Goal: Task Accomplishment & Management: Use online tool/utility

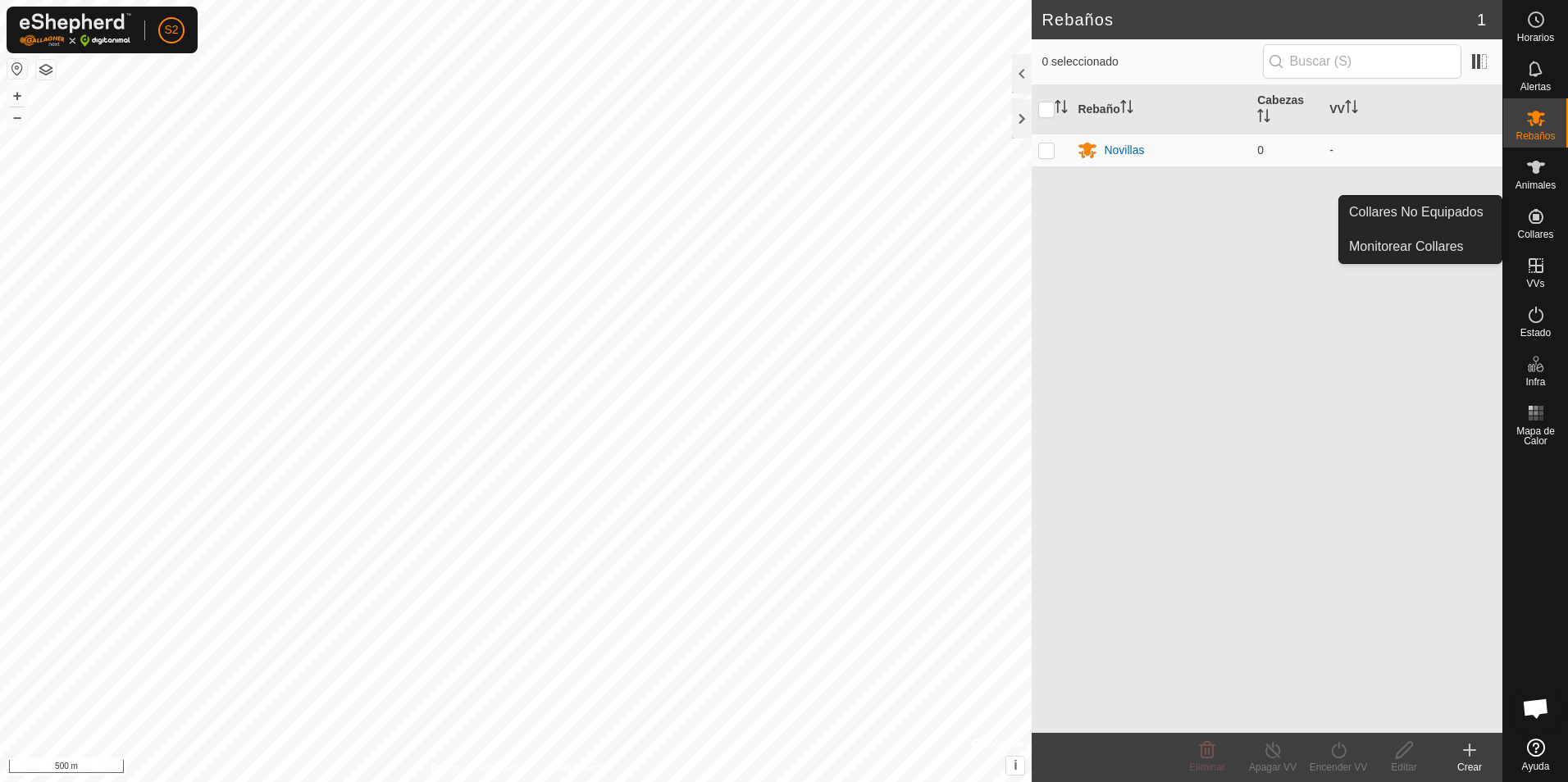
click at [1527, 215] on icon at bounding box center [1536, 216] width 20 height 20
click at [1537, 221] on icon at bounding box center [1536, 216] width 20 height 20
click at [1439, 235] on link "Monitorear Collares" at bounding box center [1420, 246] width 162 height 33
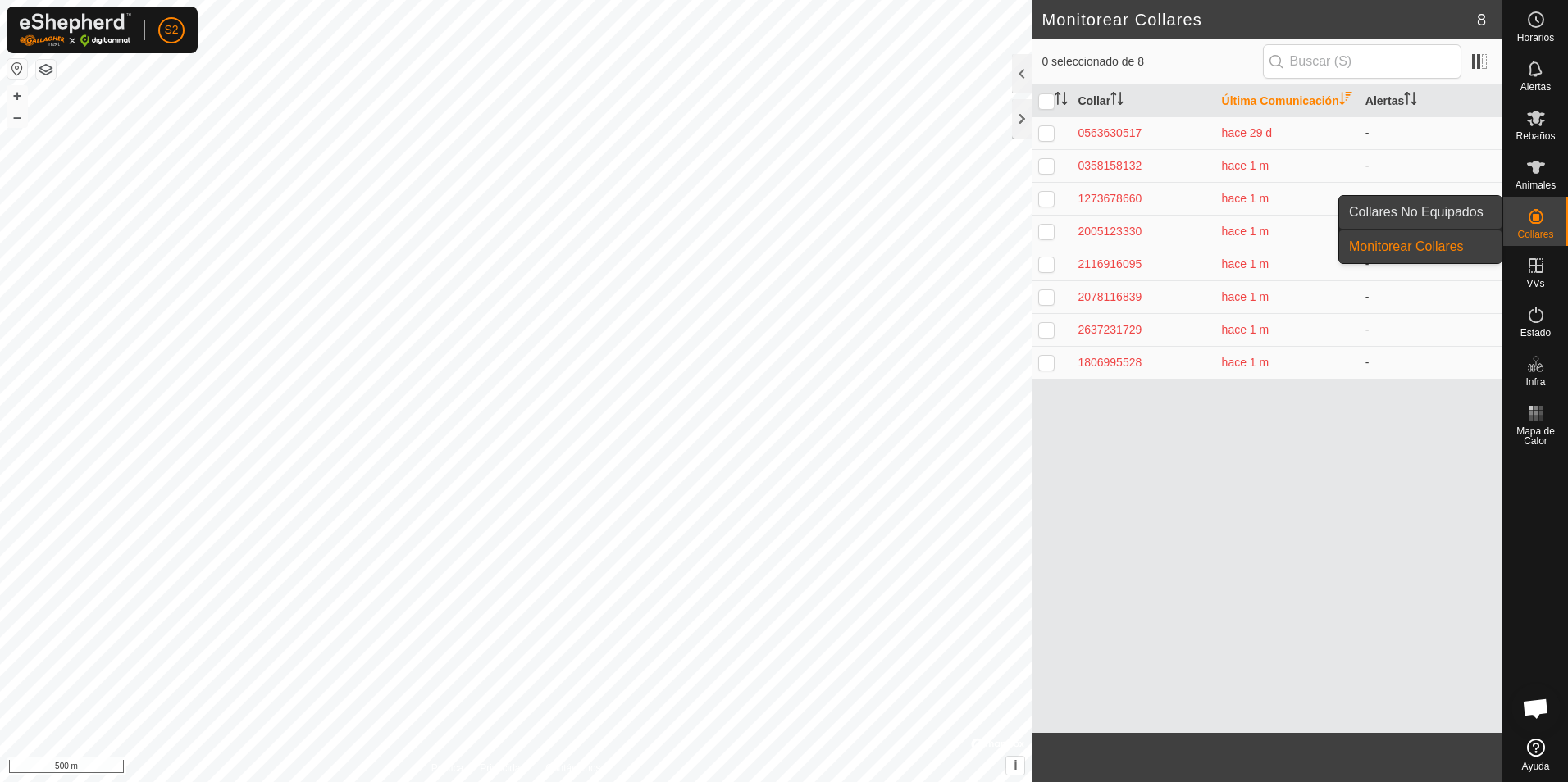
drag, startPoint x: 1499, startPoint y: 225, endPoint x: 1404, endPoint y: 209, distance: 96.3
click at [1404, 209] on link "Collares No Equipados" at bounding box center [1420, 212] width 162 height 33
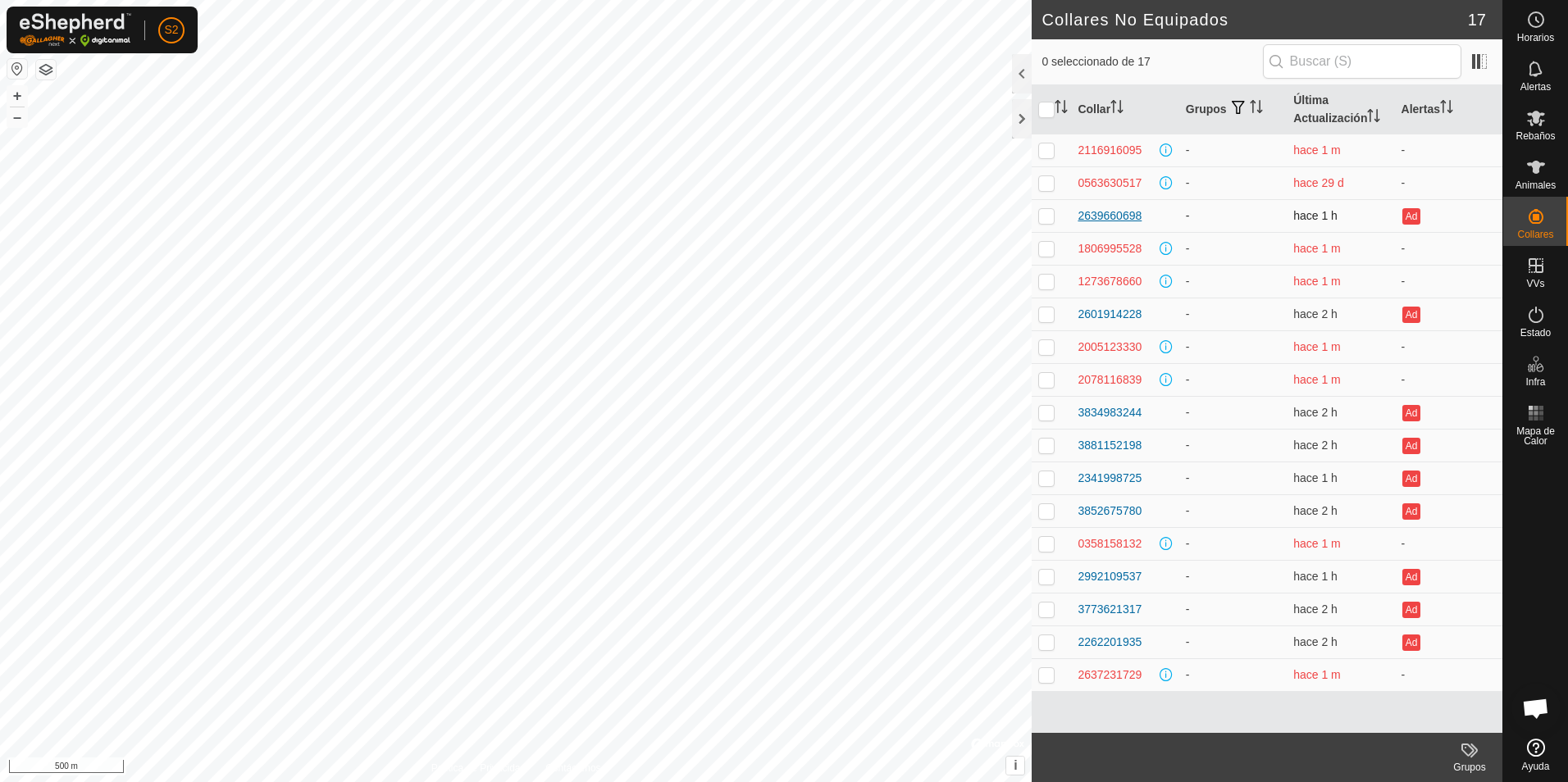
click at [1113, 207] on div "2639660698" at bounding box center [1109, 215] width 64 height 17
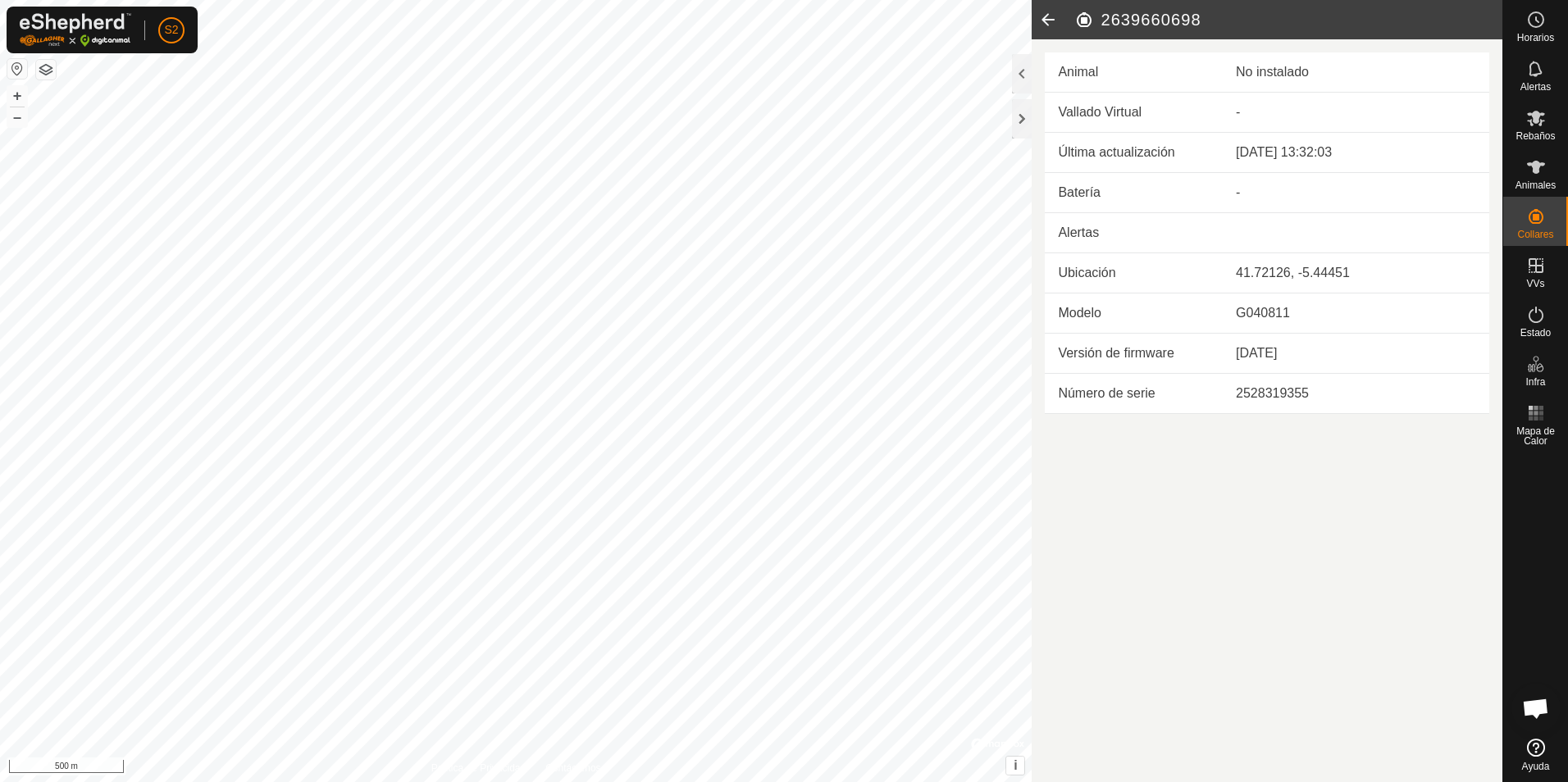
click at [1087, 17] on h2 "2639660698" at bounding box center [1289, 20] width 429 height 20
click at [1046, 16] on icon at bounding box center [1048, 20] width 33 height 39
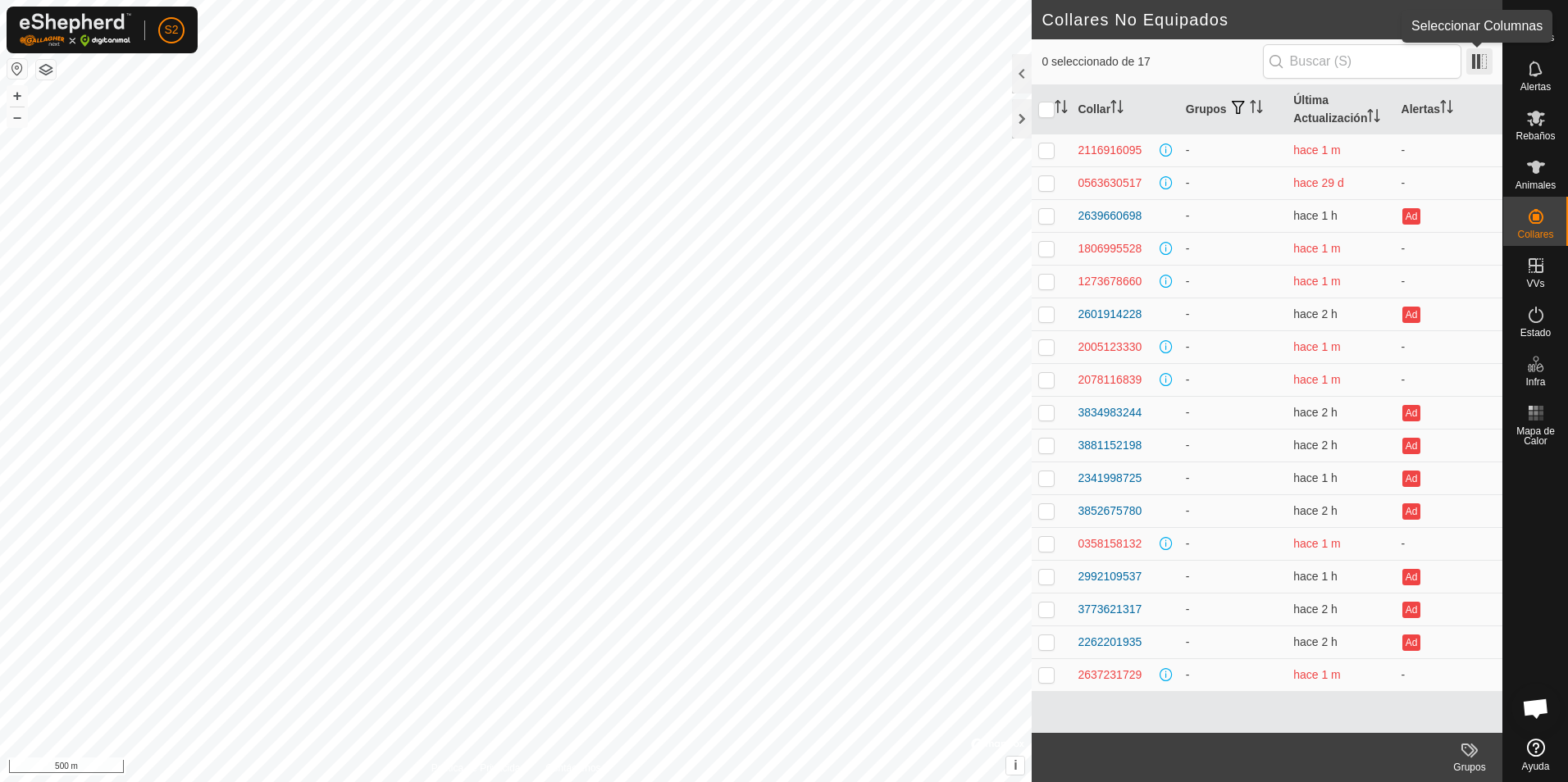
click at [1484, 61] on span at bounding box center [1479, 61] width 27 height 27
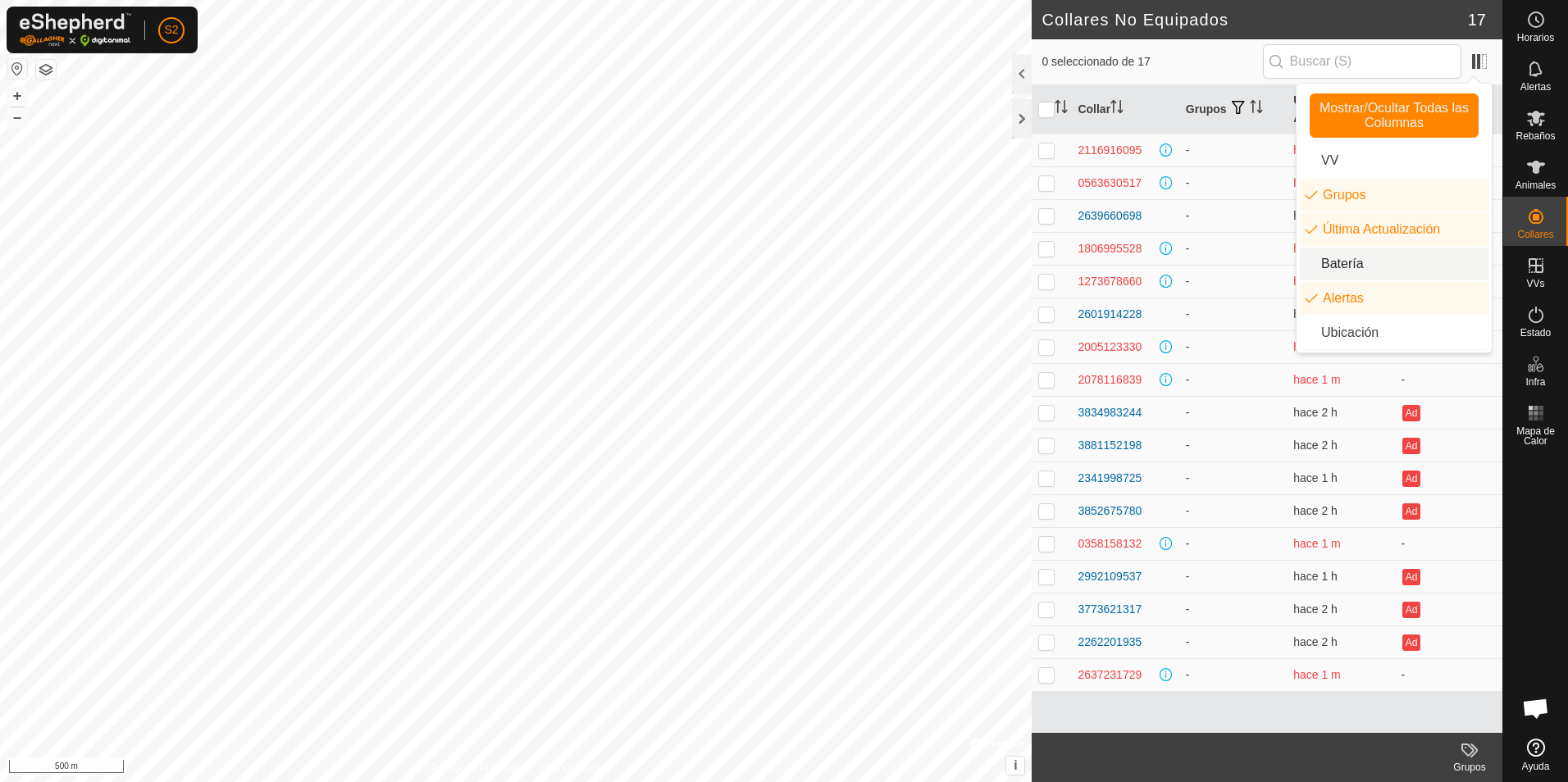
click at [1339, 254] on li "Batería" at bounding box center [1394, 264] width 189 height 33
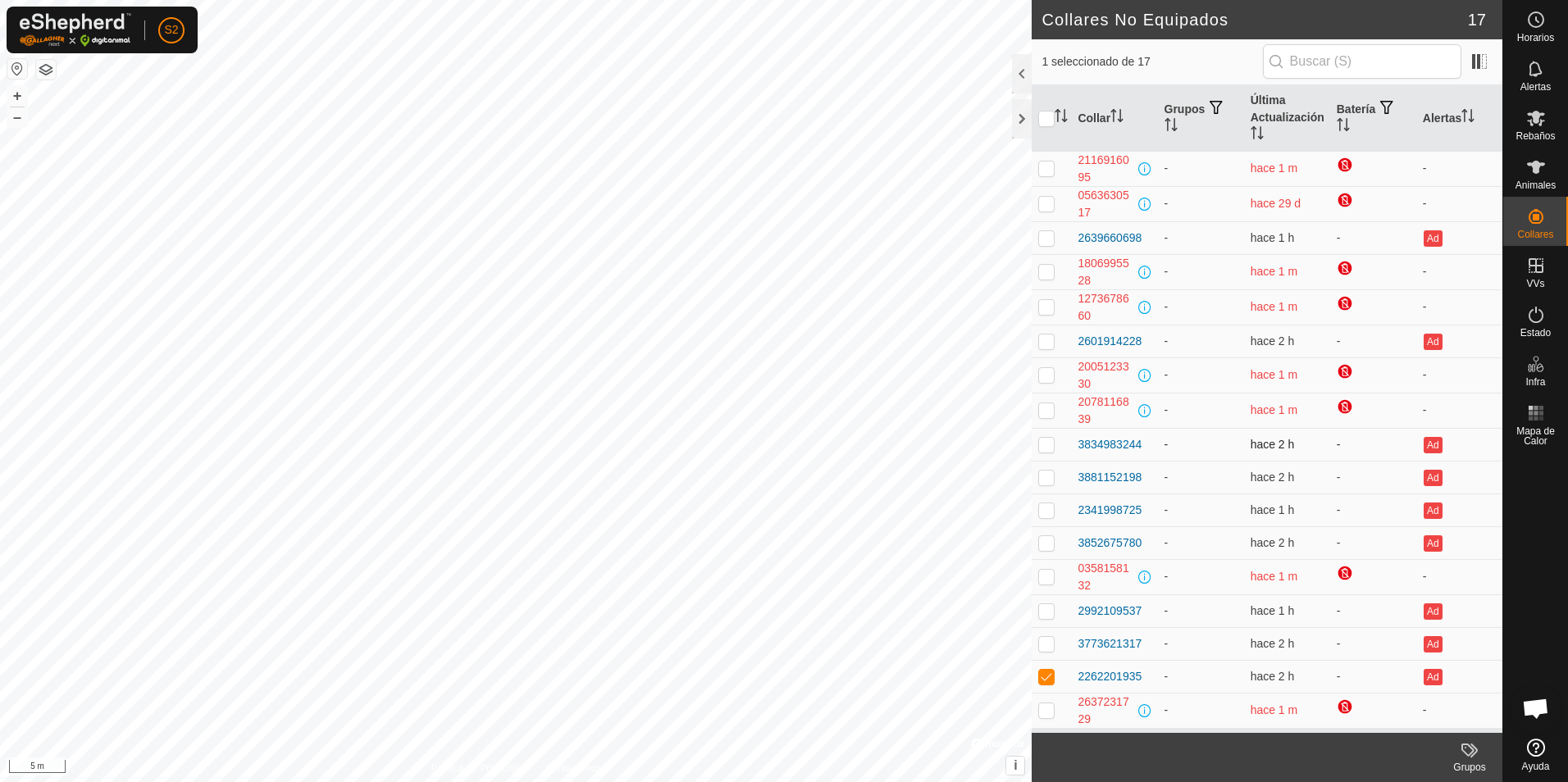
checkbox input "false"
click at [1474, 67] on span at bounding box center [1479, 61] width 27 height 27
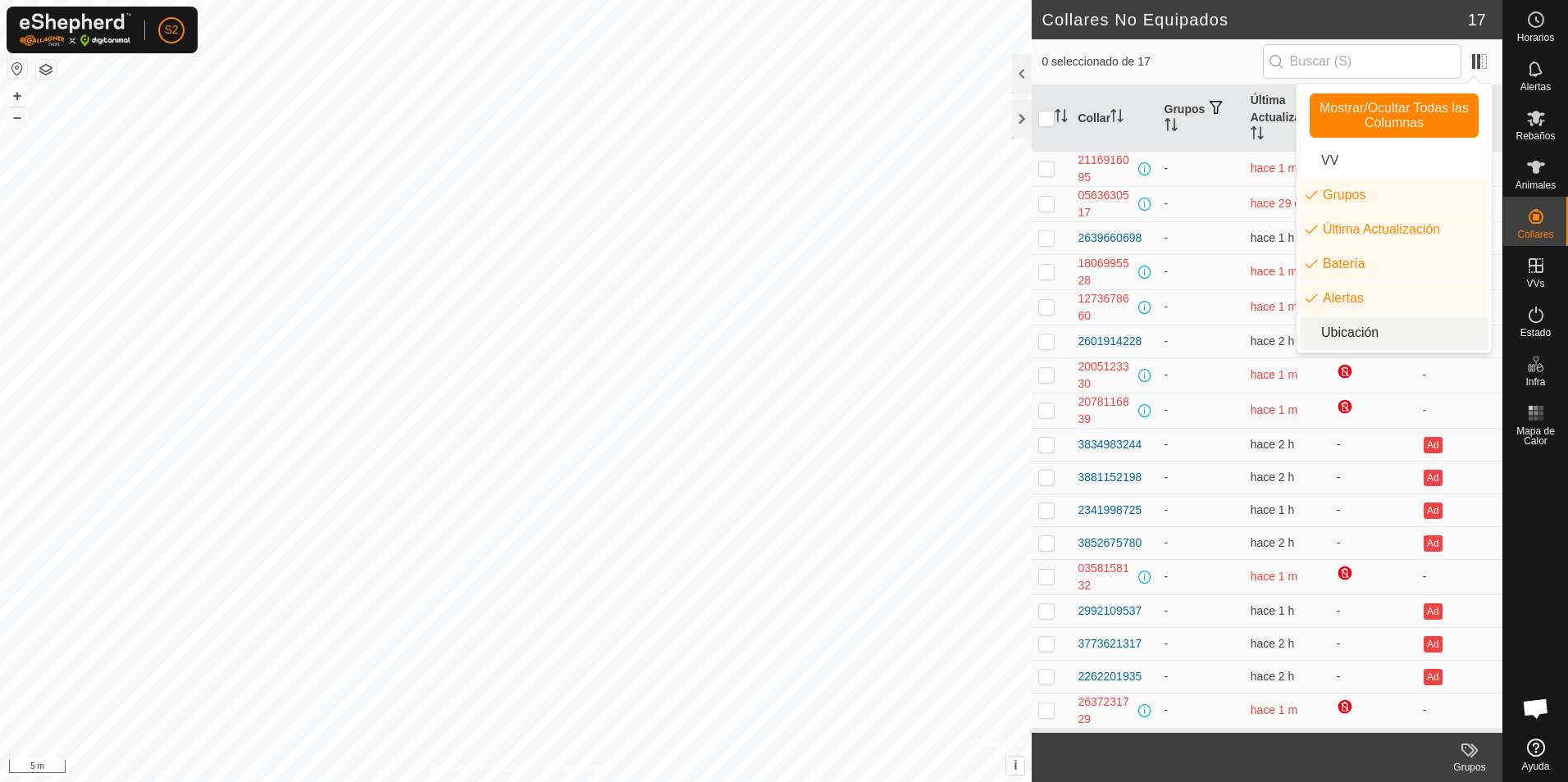
click at [1339, 340] on li "Ubicación" at bounding box center [1394, 333] width 189 height 33
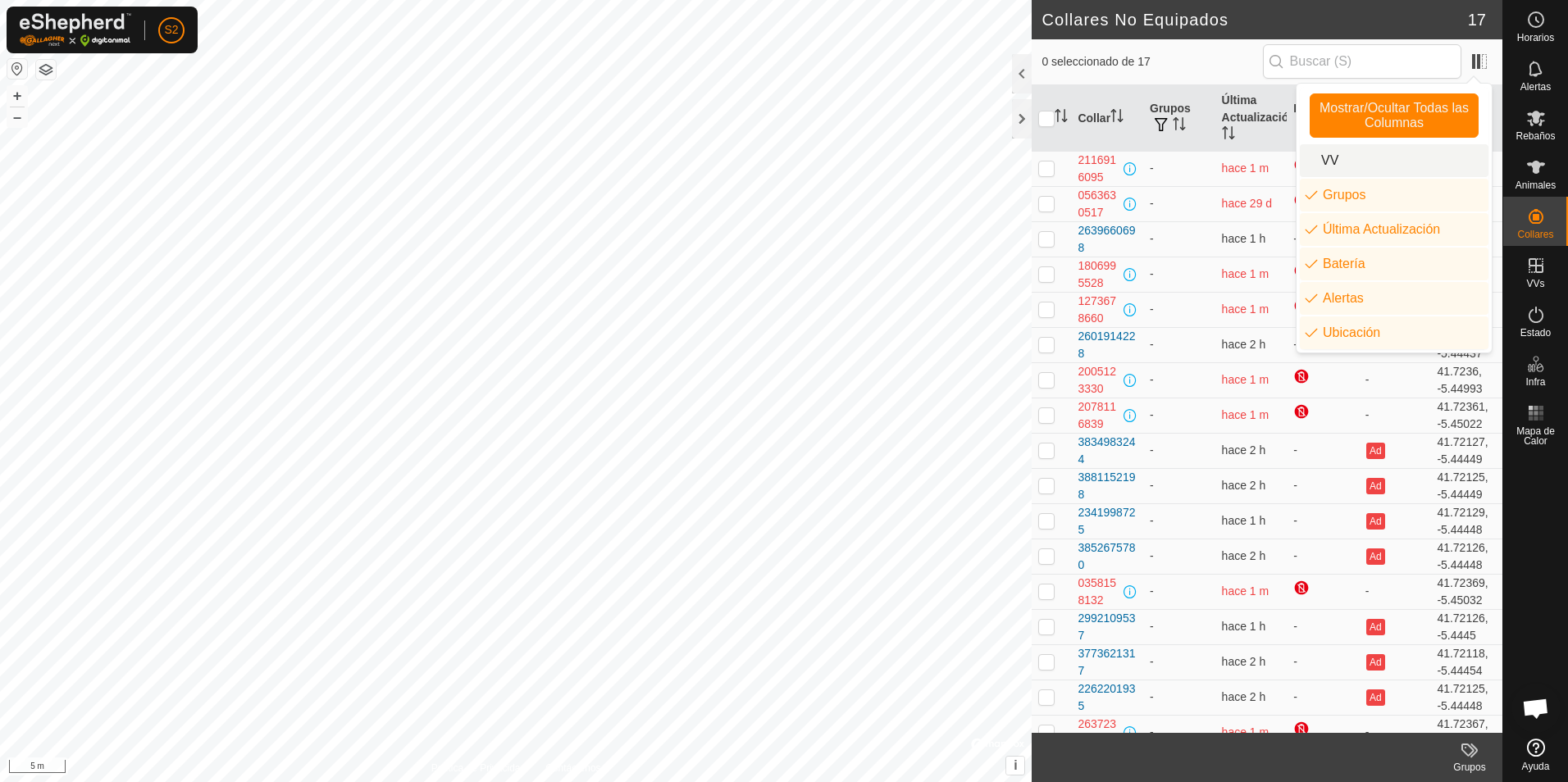
click at [1327, 161] on li "VV" at bounding box center [1394, 160] width 189 height 33
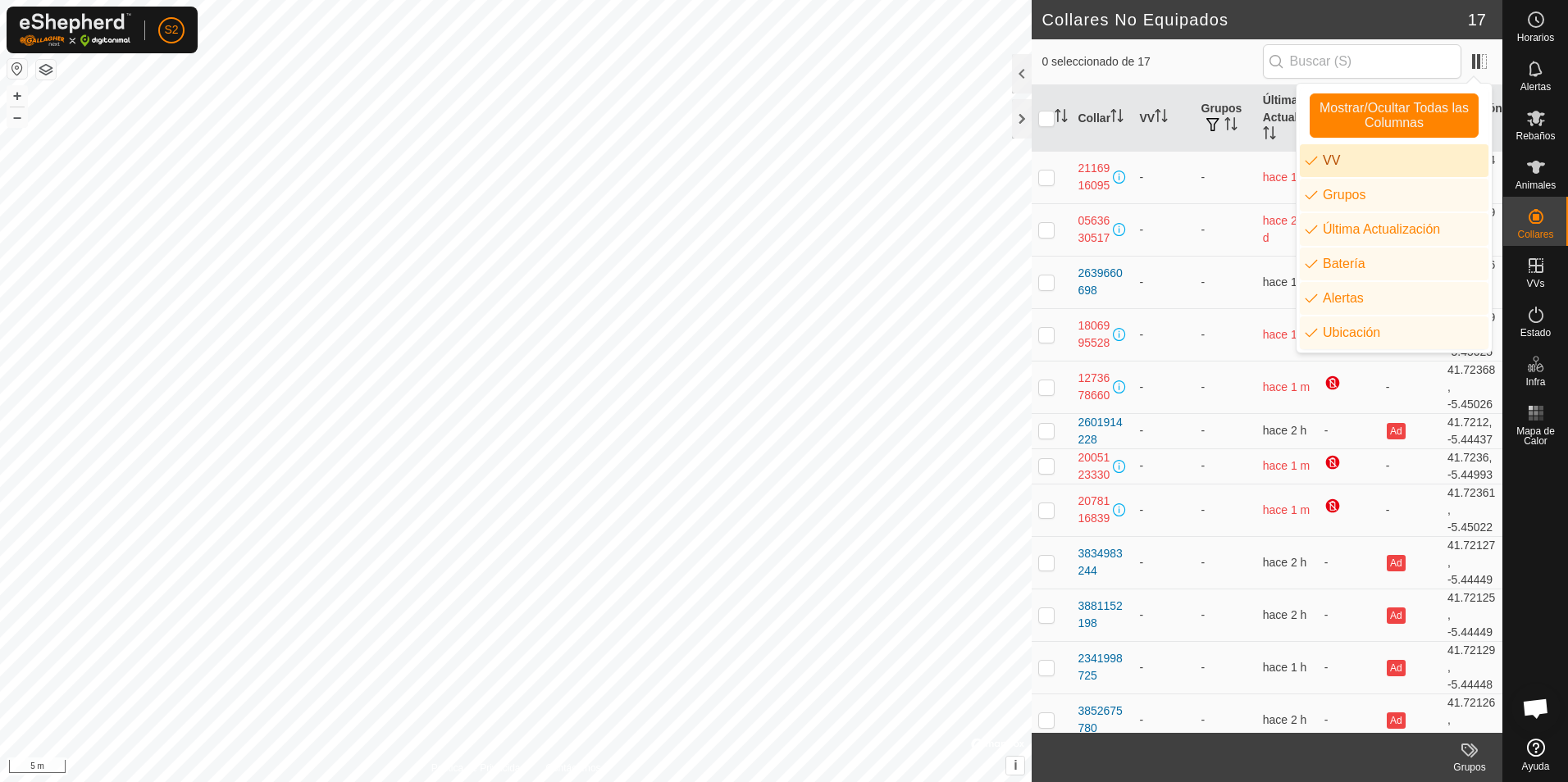
click at [1327, 161] on li "VV" at bounding box center [1394, 160] width 189 height 33
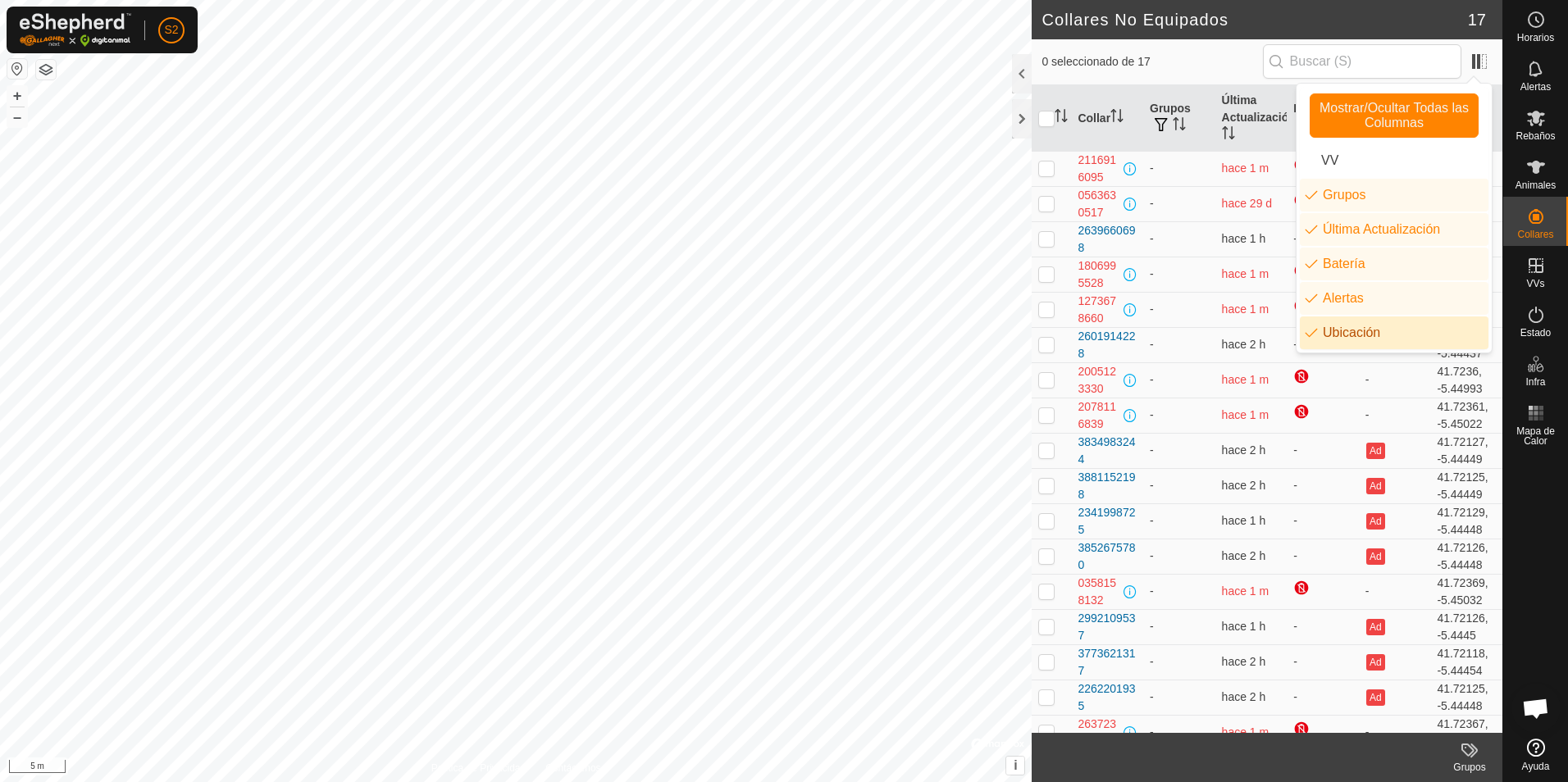
click at [1338, 325] on li "Ubicación" at bounding box center [1394, 333] width 189 height 33
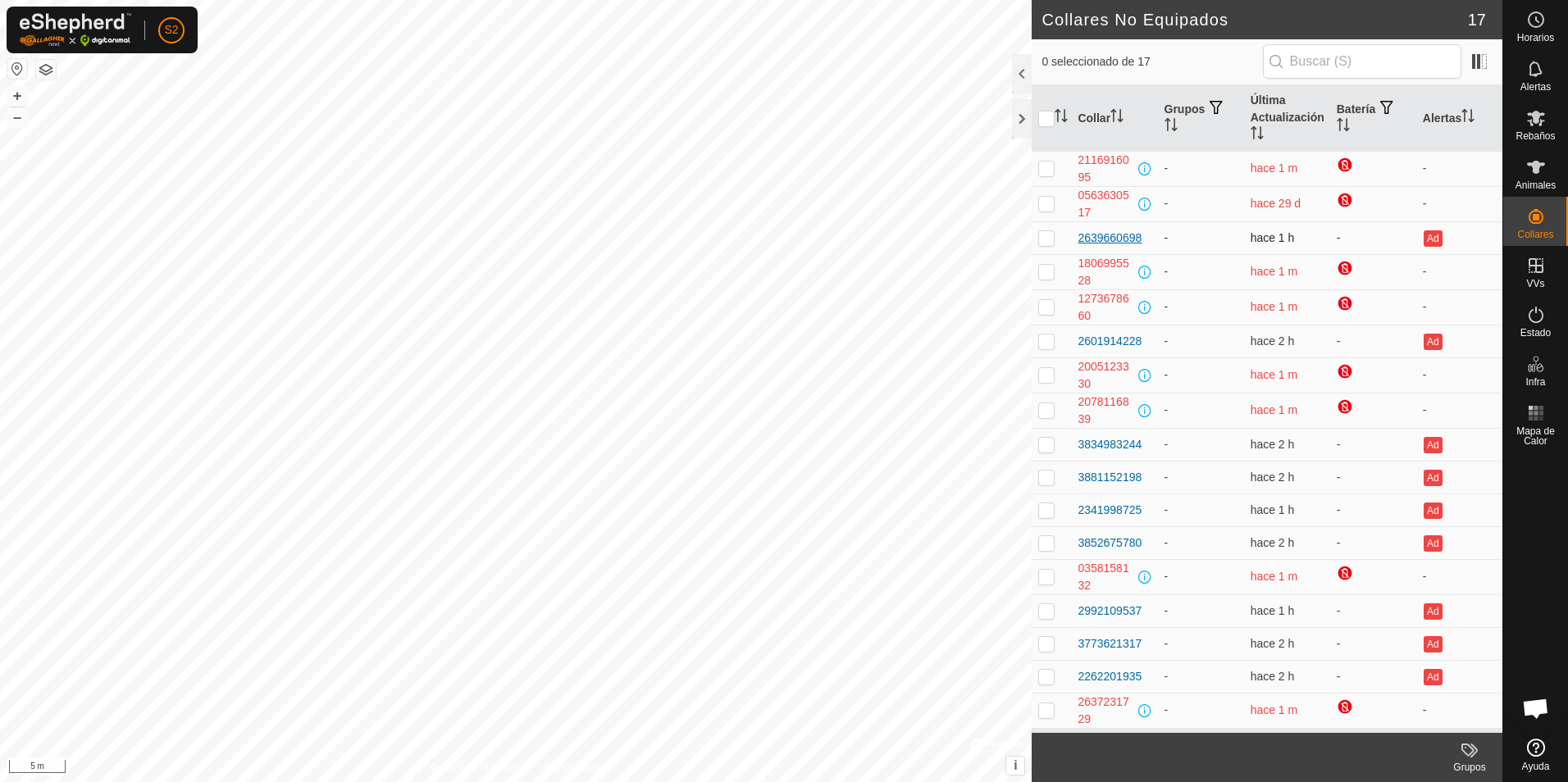
click at [1098, 230] on div "2639660698" at bounding box center [1109, 238] width 64 height 17
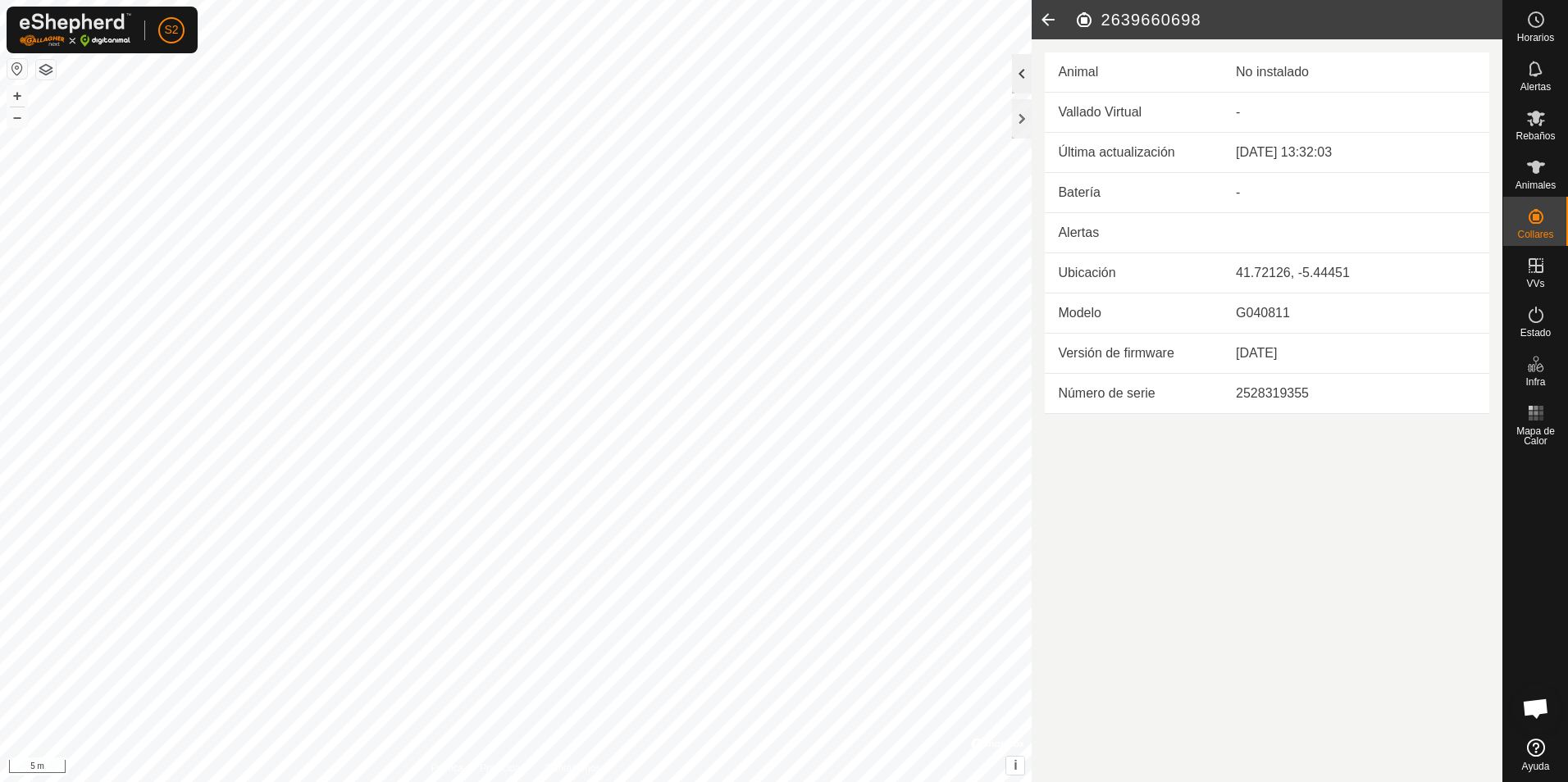
click at [1017, 70] on div at bounding box center [1022, 74] width 20 height 39
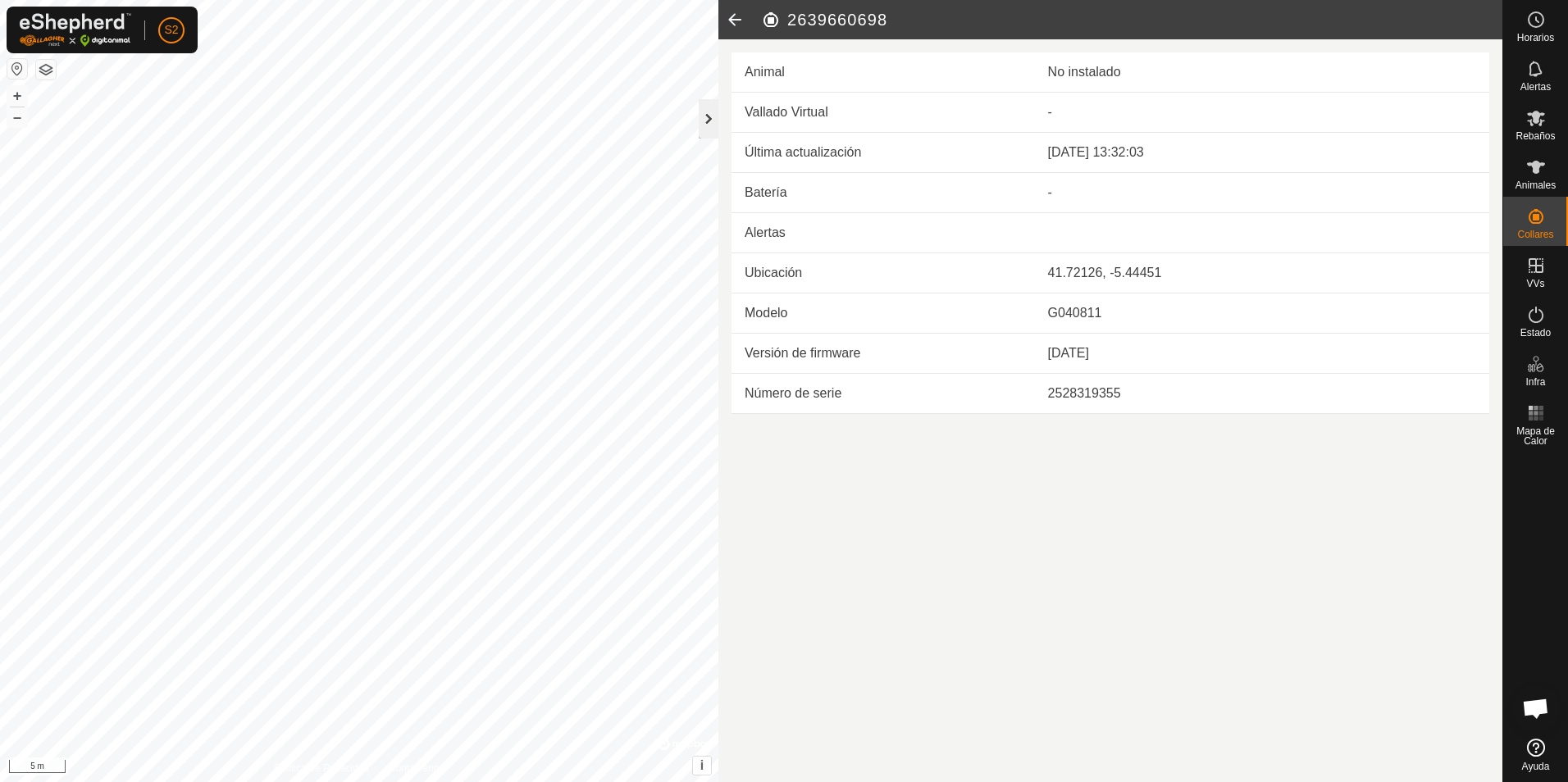
click at [709, 118] on div at bounding box center [709, 119] width 20 height 39
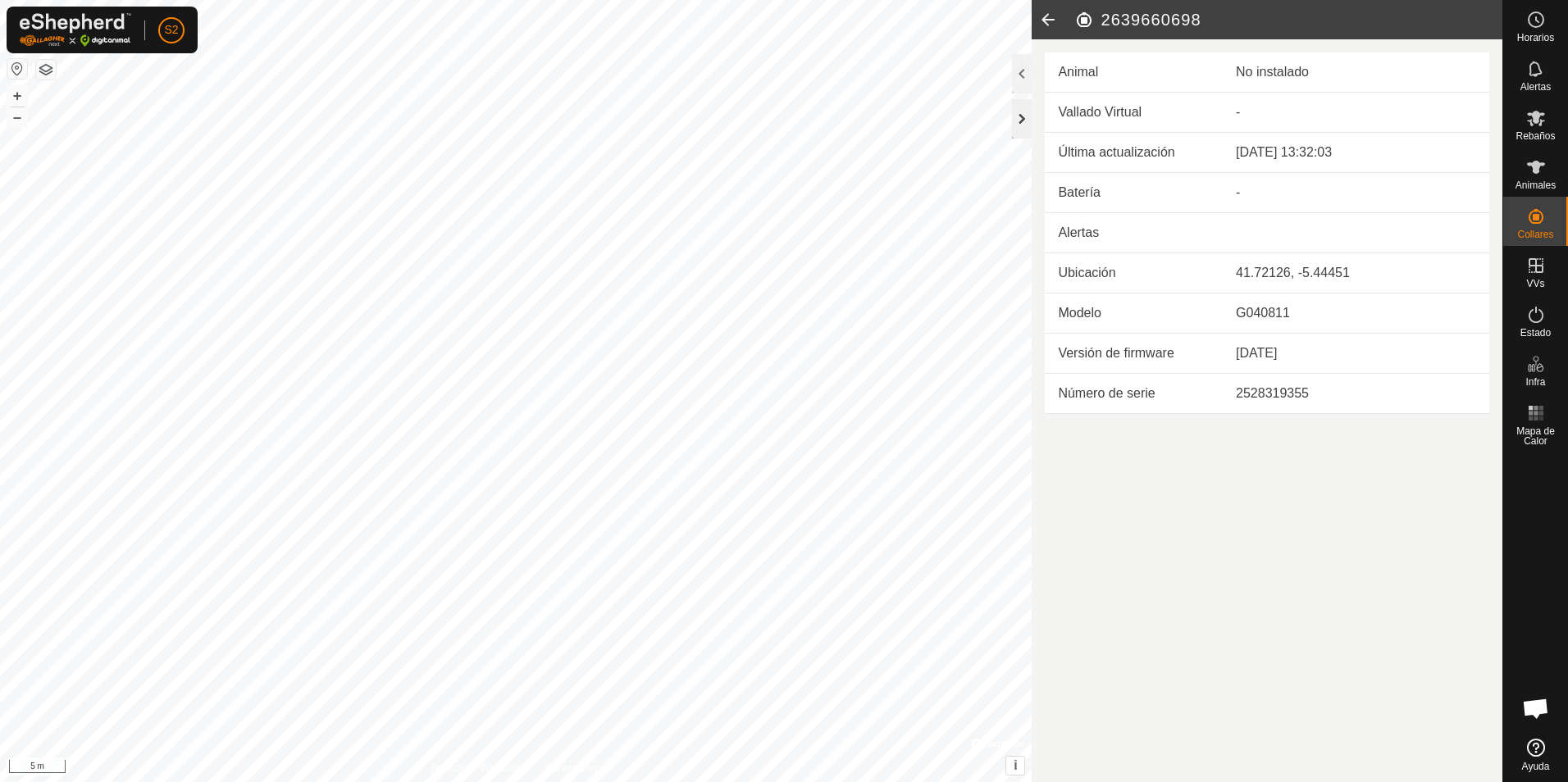
click at [1021, 123] on div at bounding box center [1022, 119] width 20 height 39
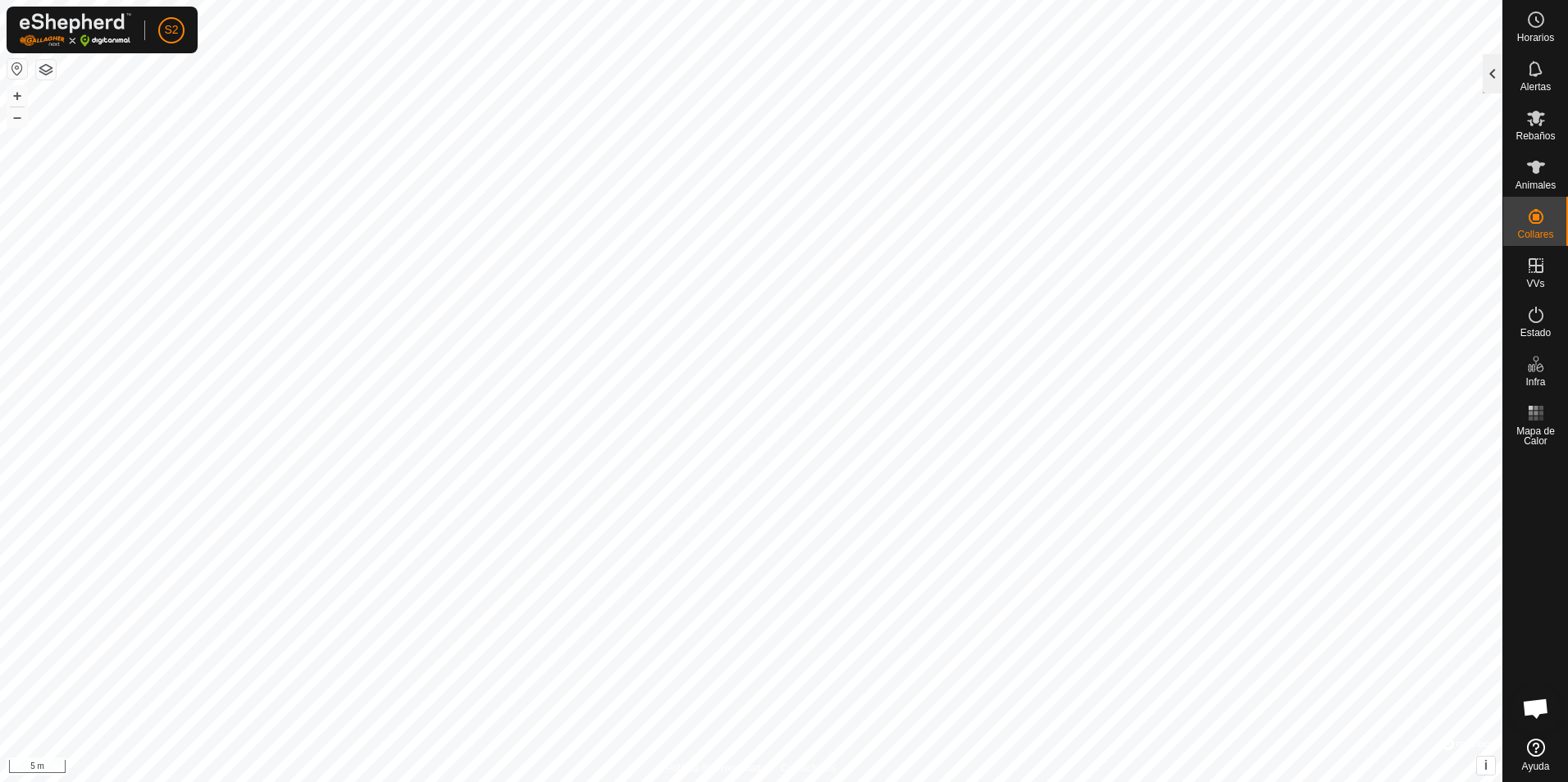
click at [1487, 79] on div at bounding box center [1493, 74] width 20 height 39
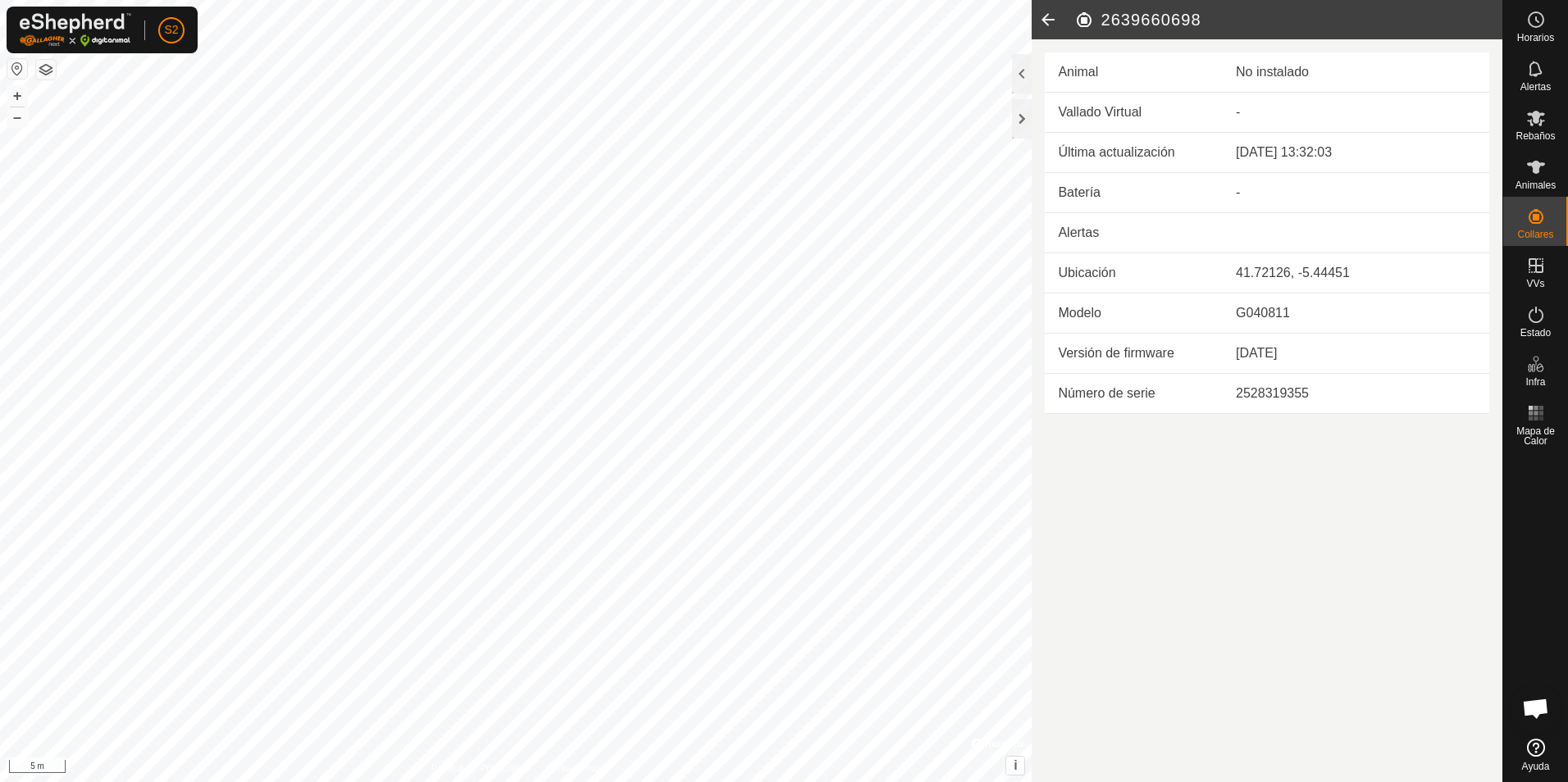
click at [1049, 19] on icon at bounding box center [1048, 20] width 33 height 39
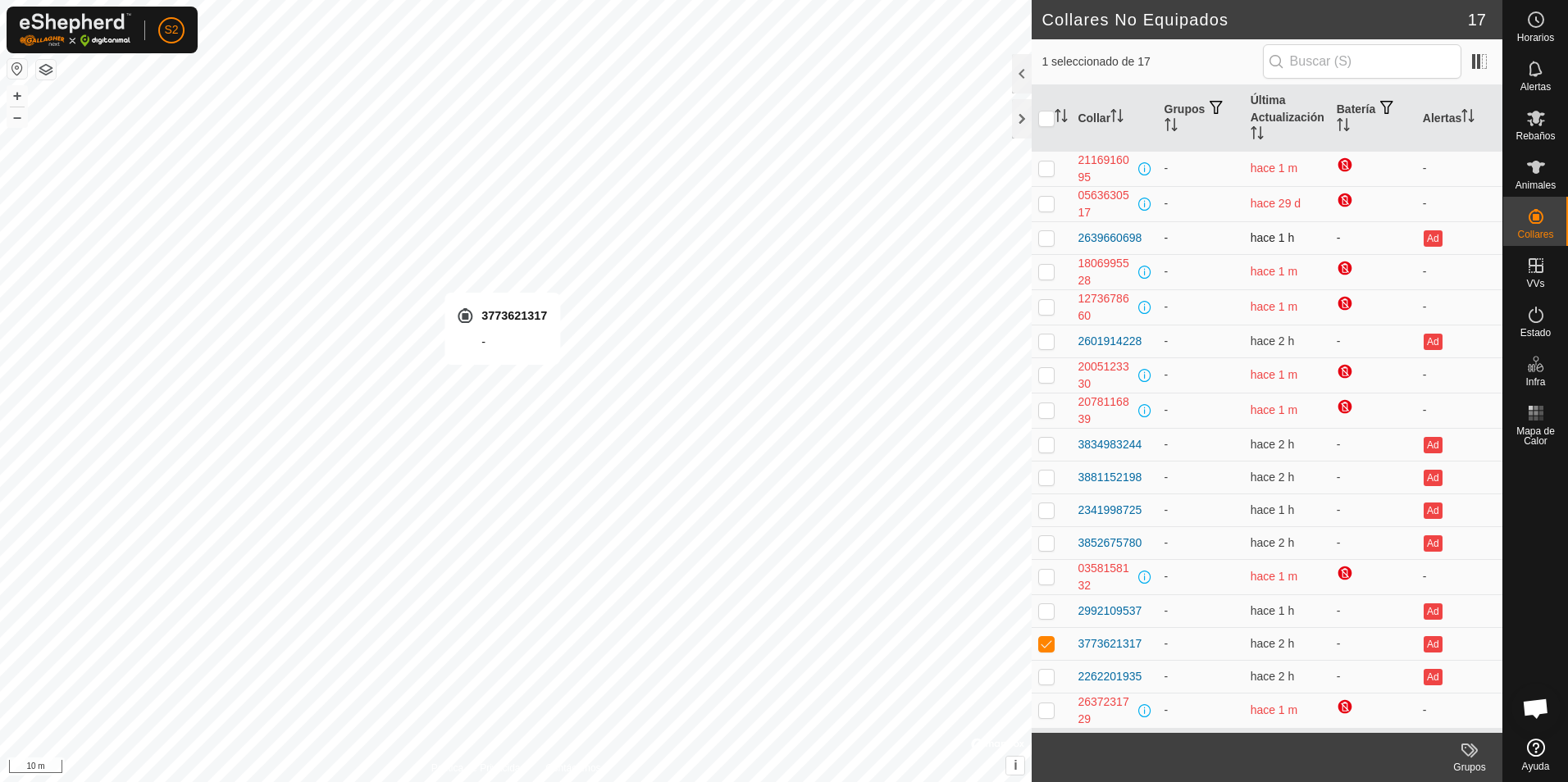
checkbox input "false"
click at [1432, 447] on button "Ad" at bounding box center [1433, 445] width 18 height 17
click at [1544, 172] on icon at bounding box center [1536, 167] width 20 height 20
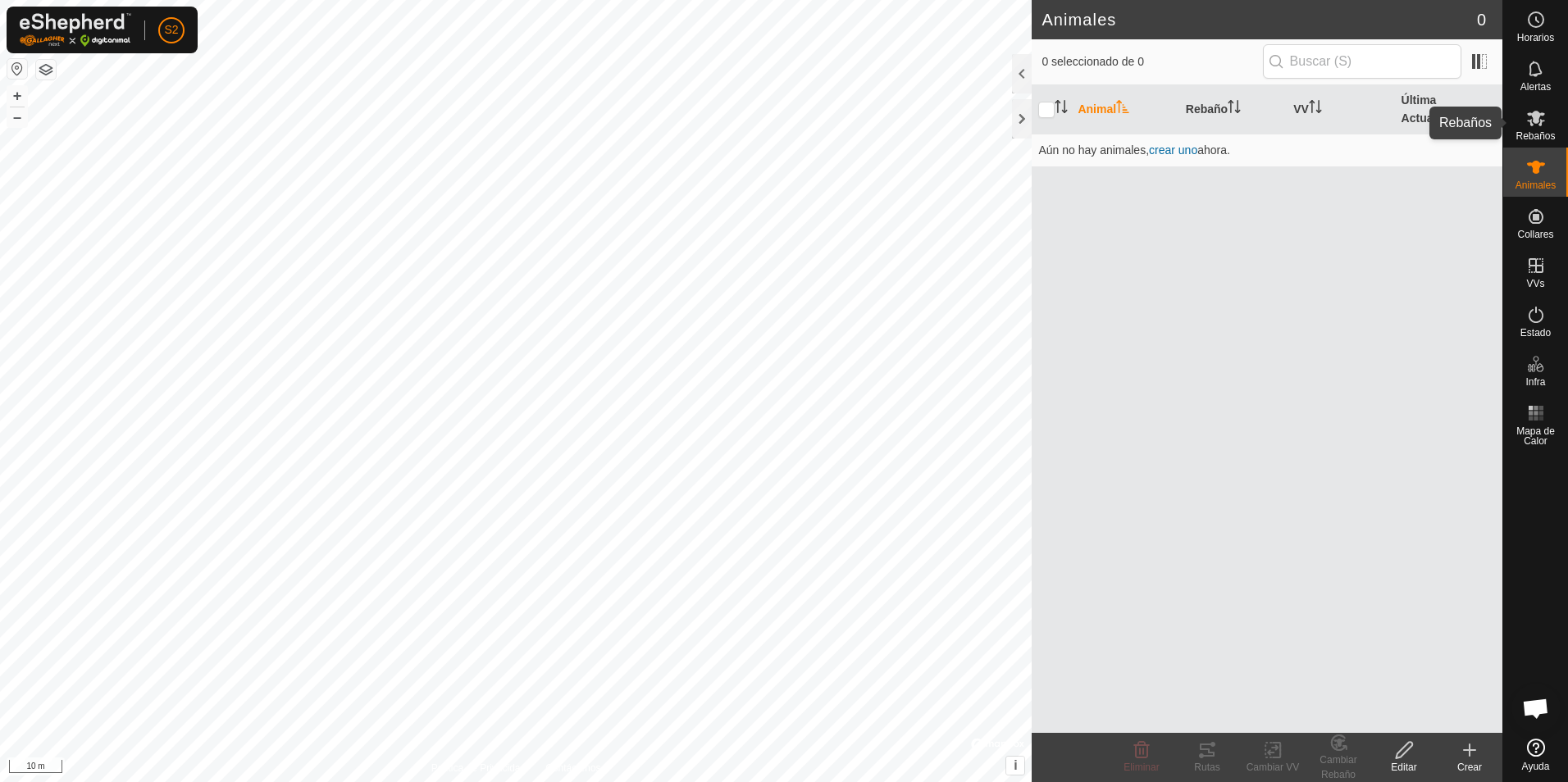
click at [1535, 120] on icon at bounding box center [1536, 118] width 18 height 16
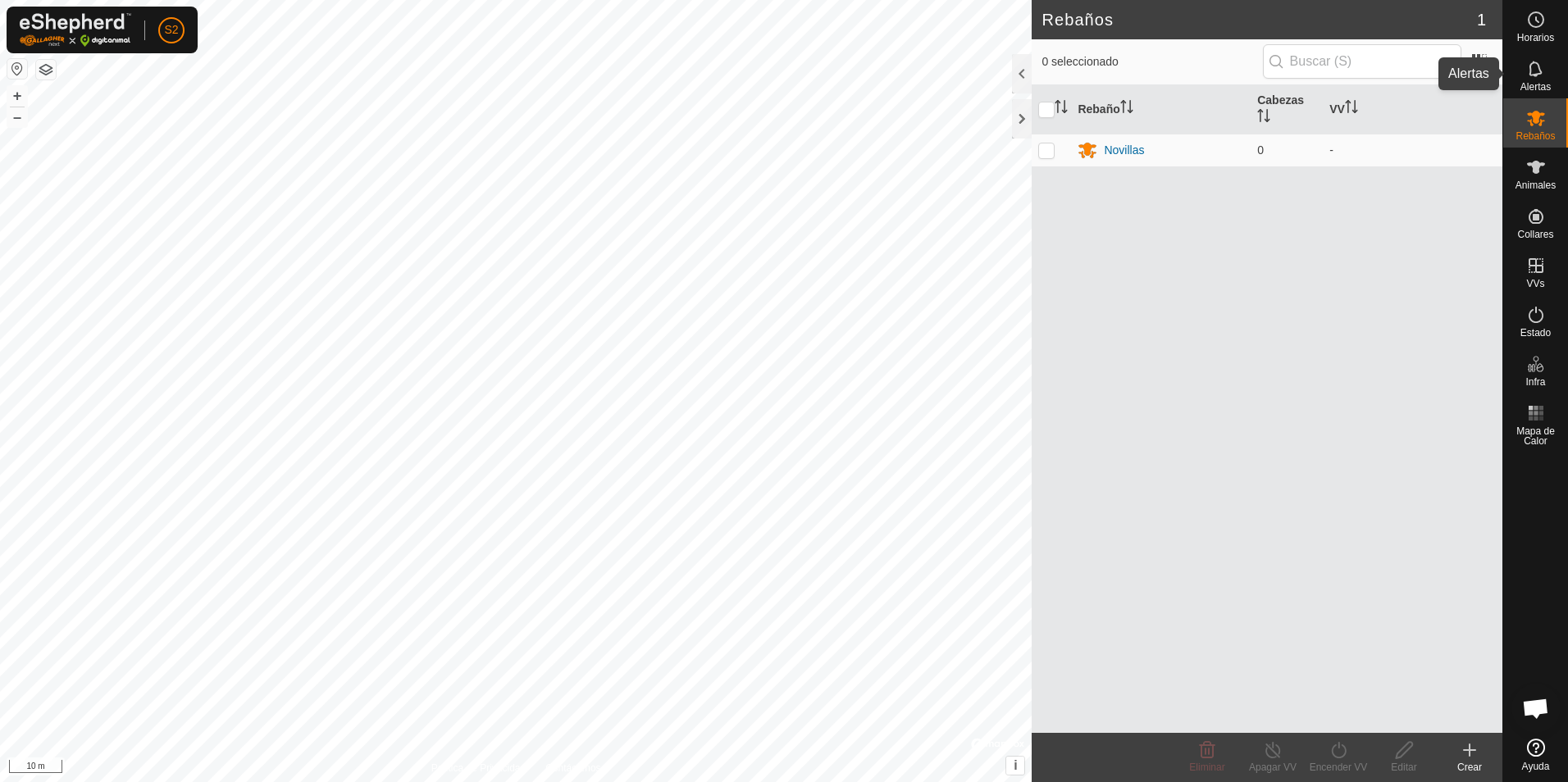
click at [1534, 81] on div "Alertas" at bounding box center [1536, 74] width 65 height 49
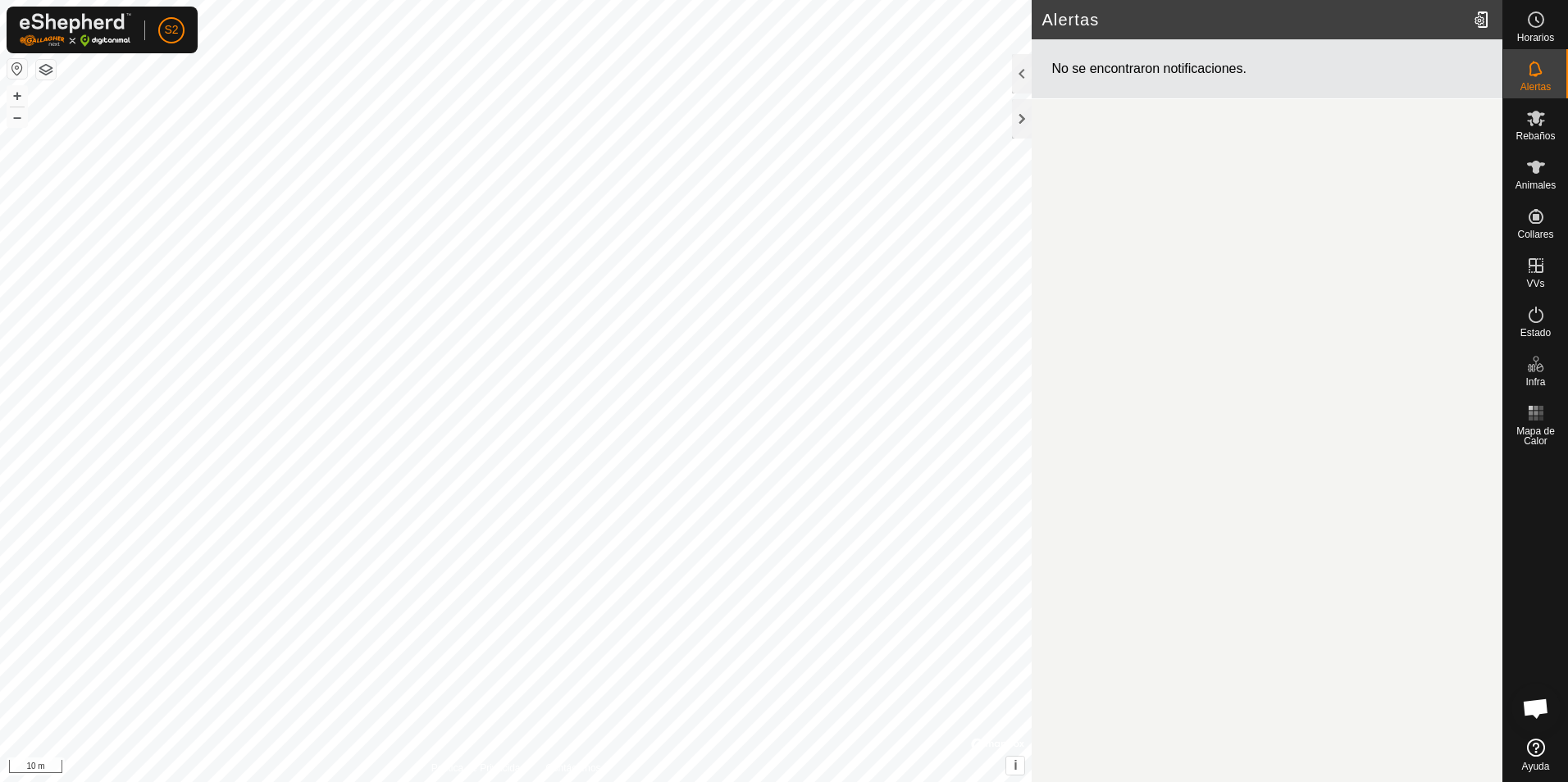
drag, startPoint x: 1534, startPoint y: 81, endPoint x: 1441, endPoint y: 114, distance: 98.7
click at [1441, 114] on article "Alertas No se encontraron notificaciones." at bounding box center [1267, 391] width 471 height 782
click at [1537, 31] on es-schedule-vp-svg-icon at bounding box center [1536, 20] width 30 height 27
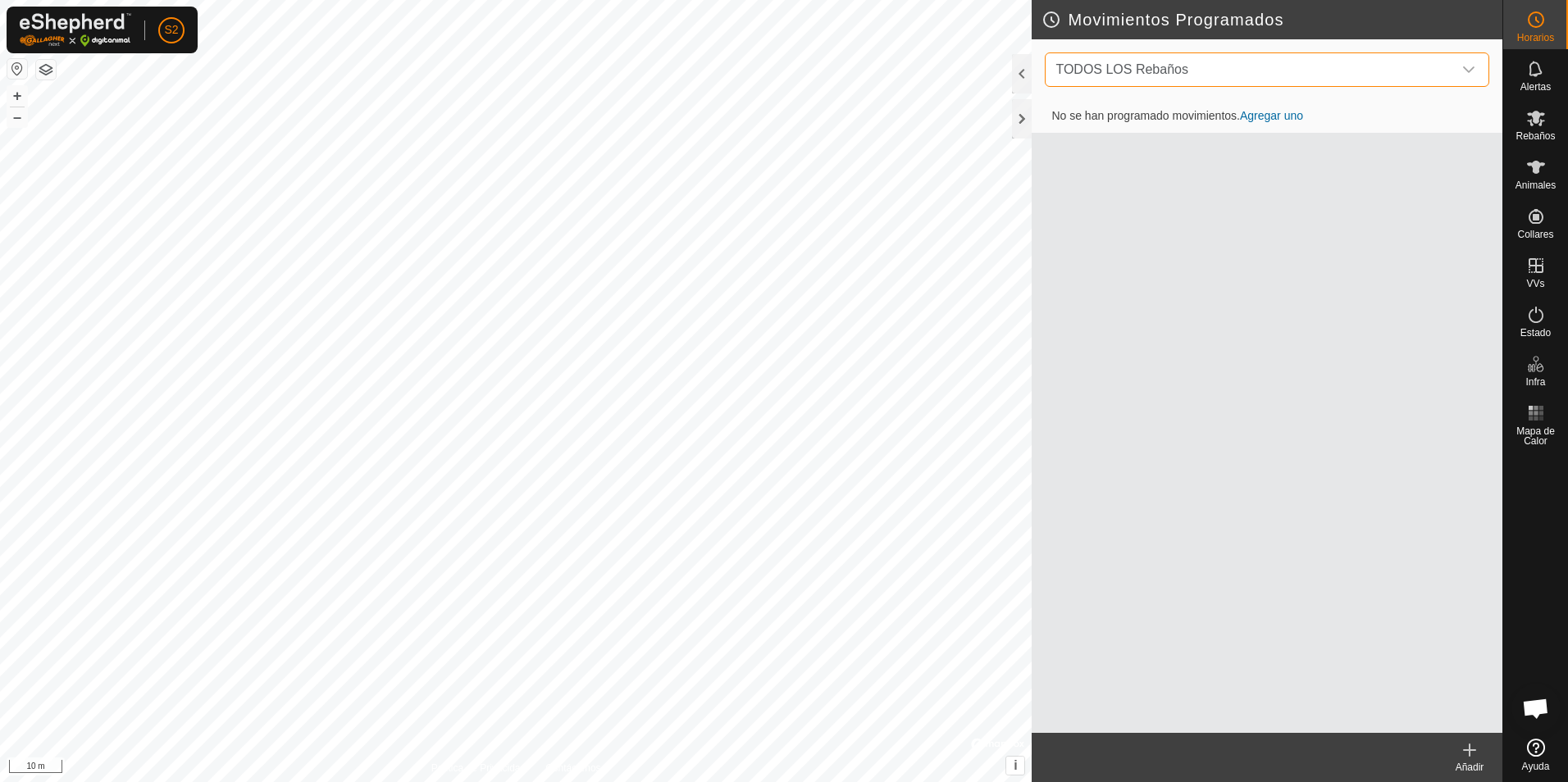
click at [1246, 70] on span "TODOS LOS Rebaños" at bounding box center [1250, 69] width 404 height 33
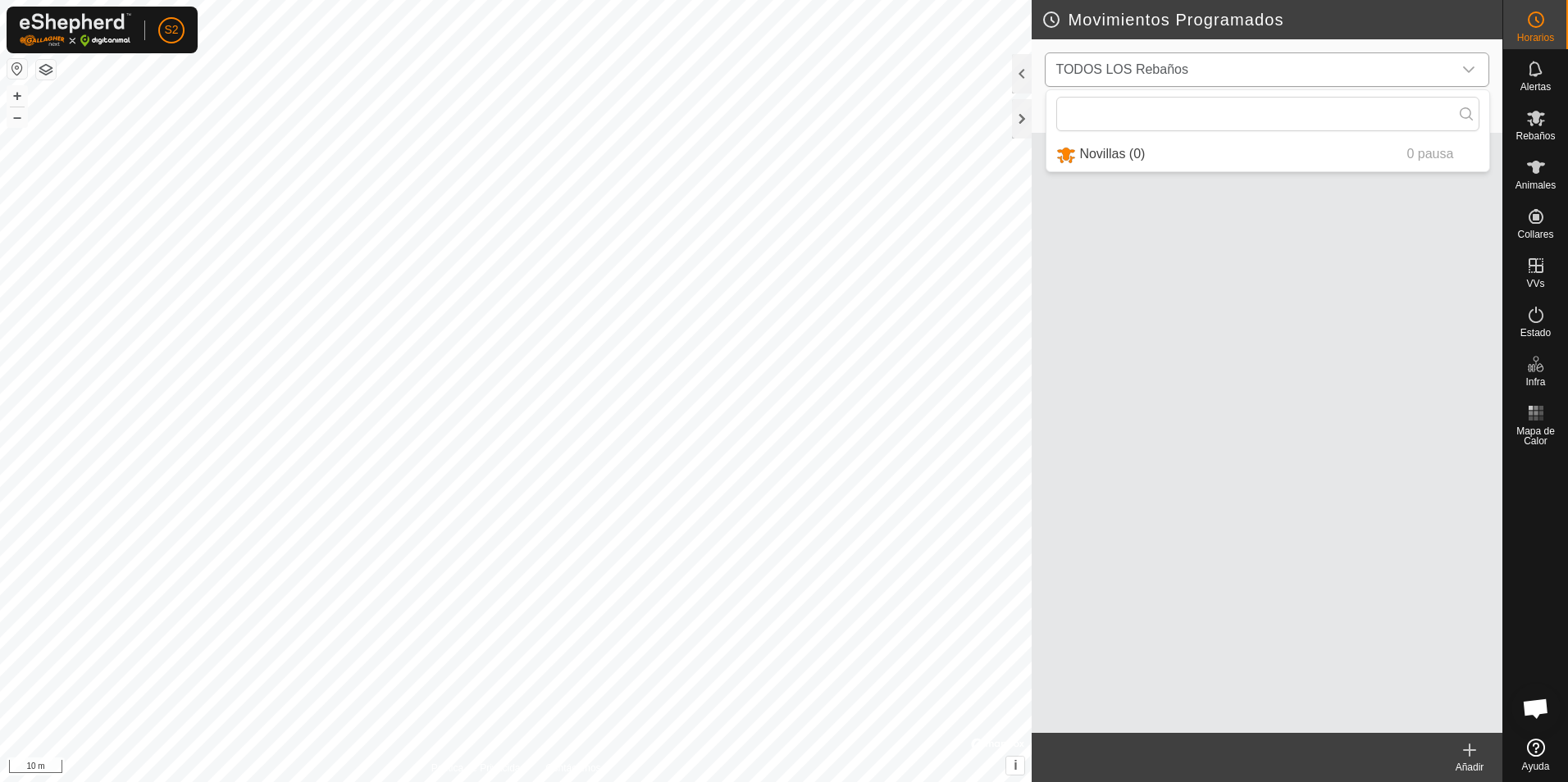
click at [1142, 159] on li "Novillas (0) 0 pausa" at bounding box center [1268, 155] width 443 height 34
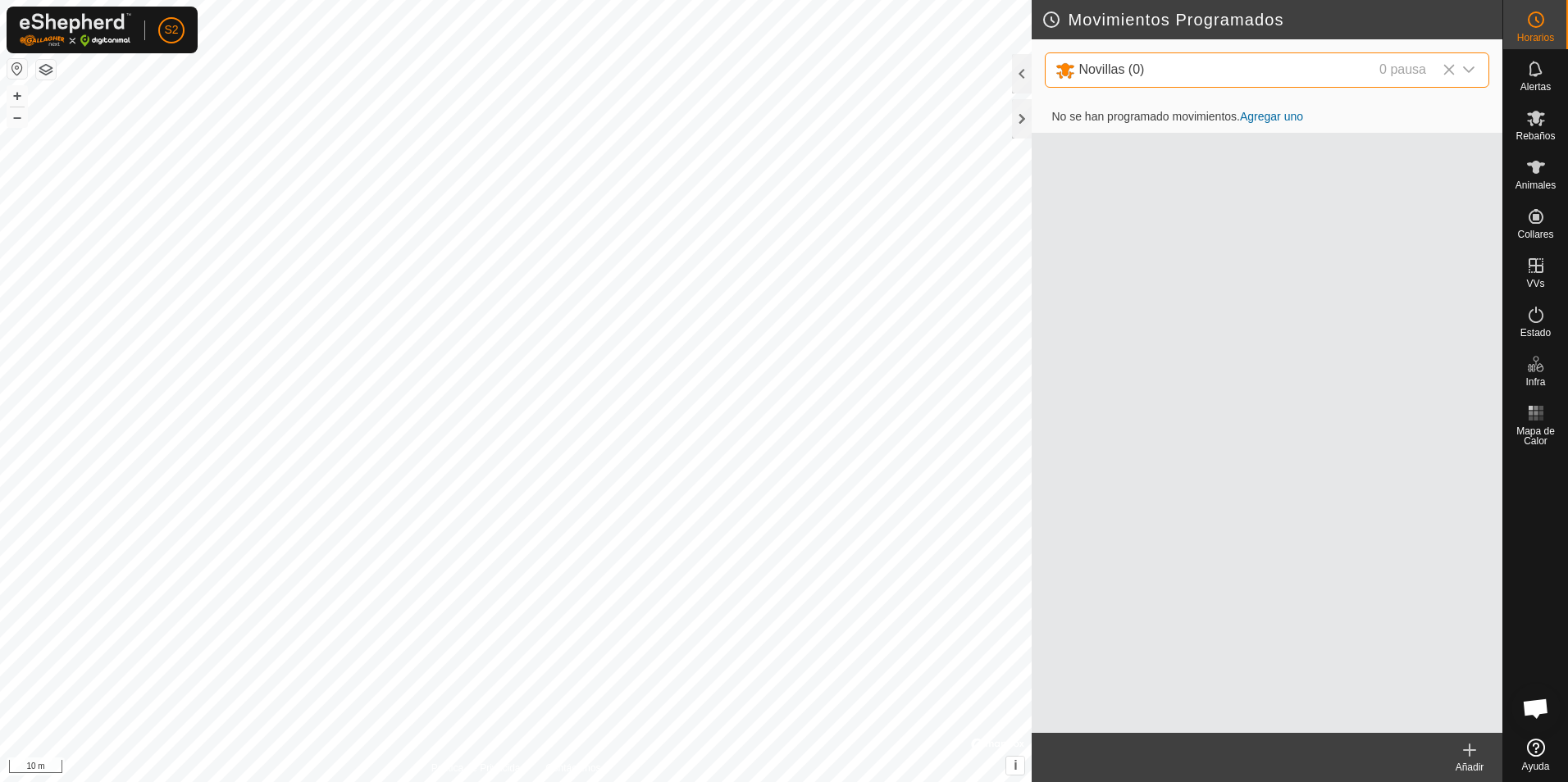
click at [1444, 73] on icon at bounding box center [1449, 69] width 13 height 13
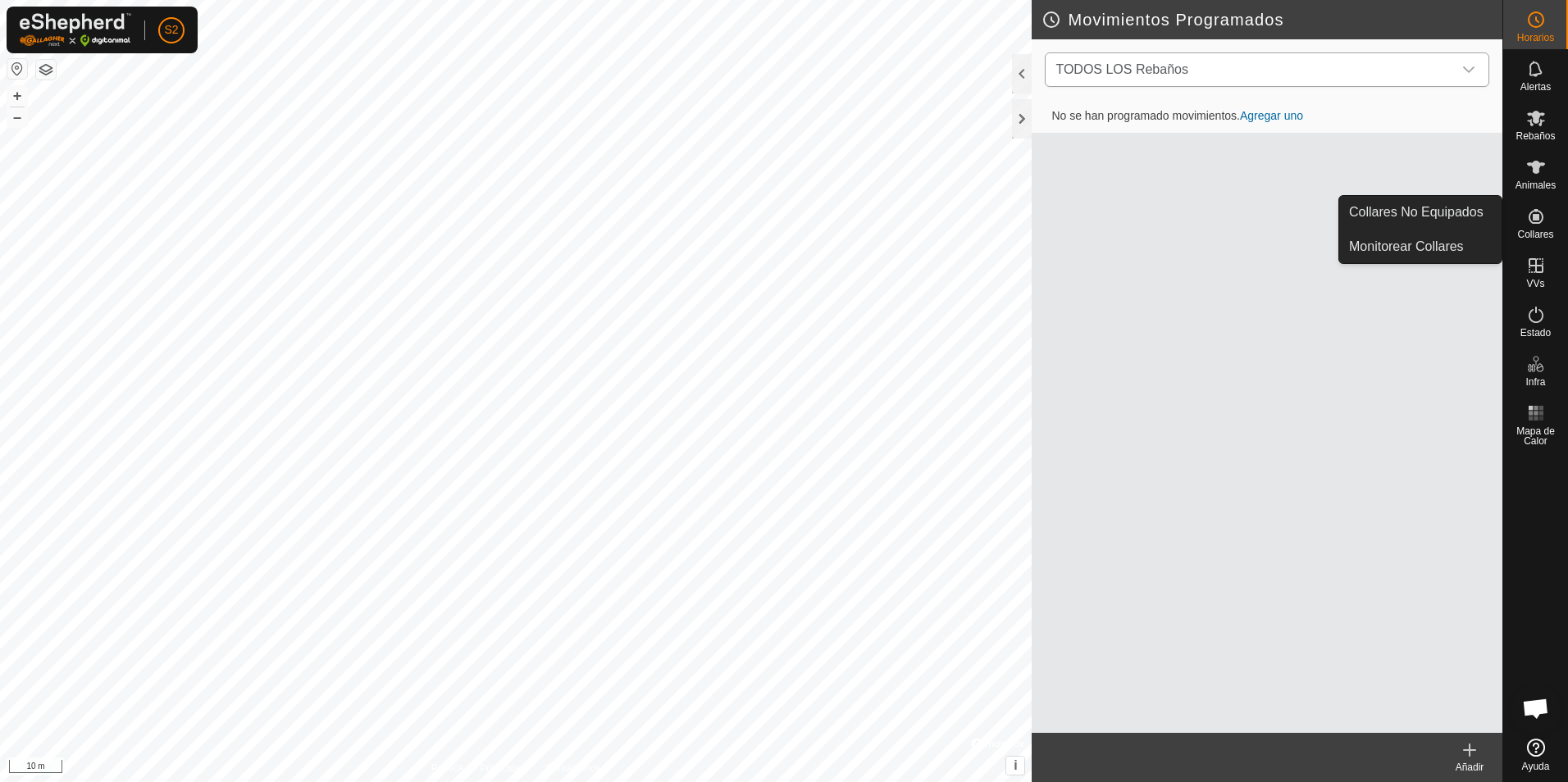
click at [1532, 212] on icon at bounding box center [1535, 216] width 15 height 15
click at [1537, 220] on icon at bounding box center [1535, 216] width 15 height 15
click at [1470, 238] on link "Monitorear Collares" at bounding box center [1420, 246] width 162 height 33
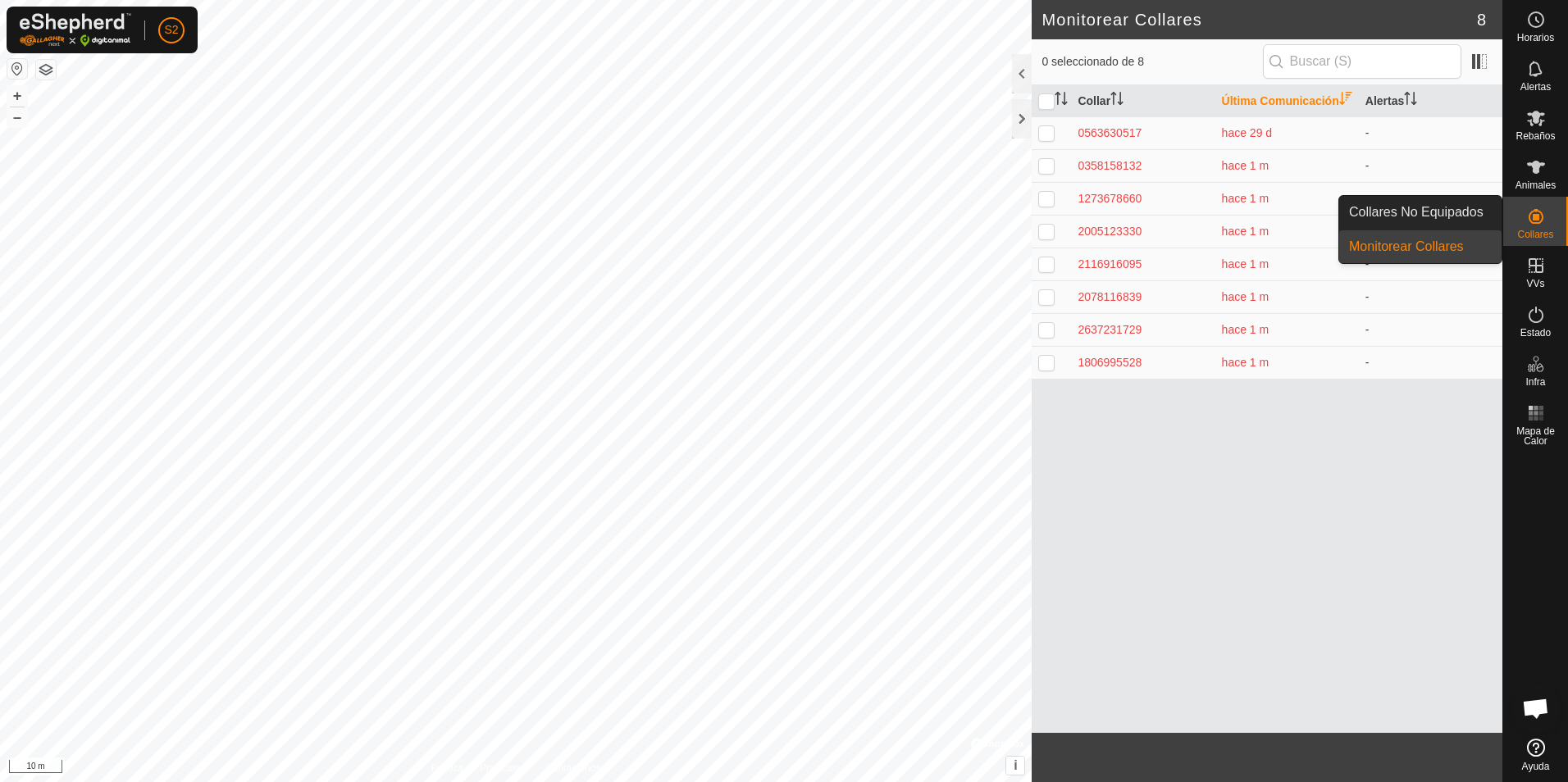
click at [1533, 217] on icon at bounding box center [1535, 216] width 15 height 15
click at [1474, 210] on link "Collares No Equipados" at bounding box center [1420, 212] width 162 height 33
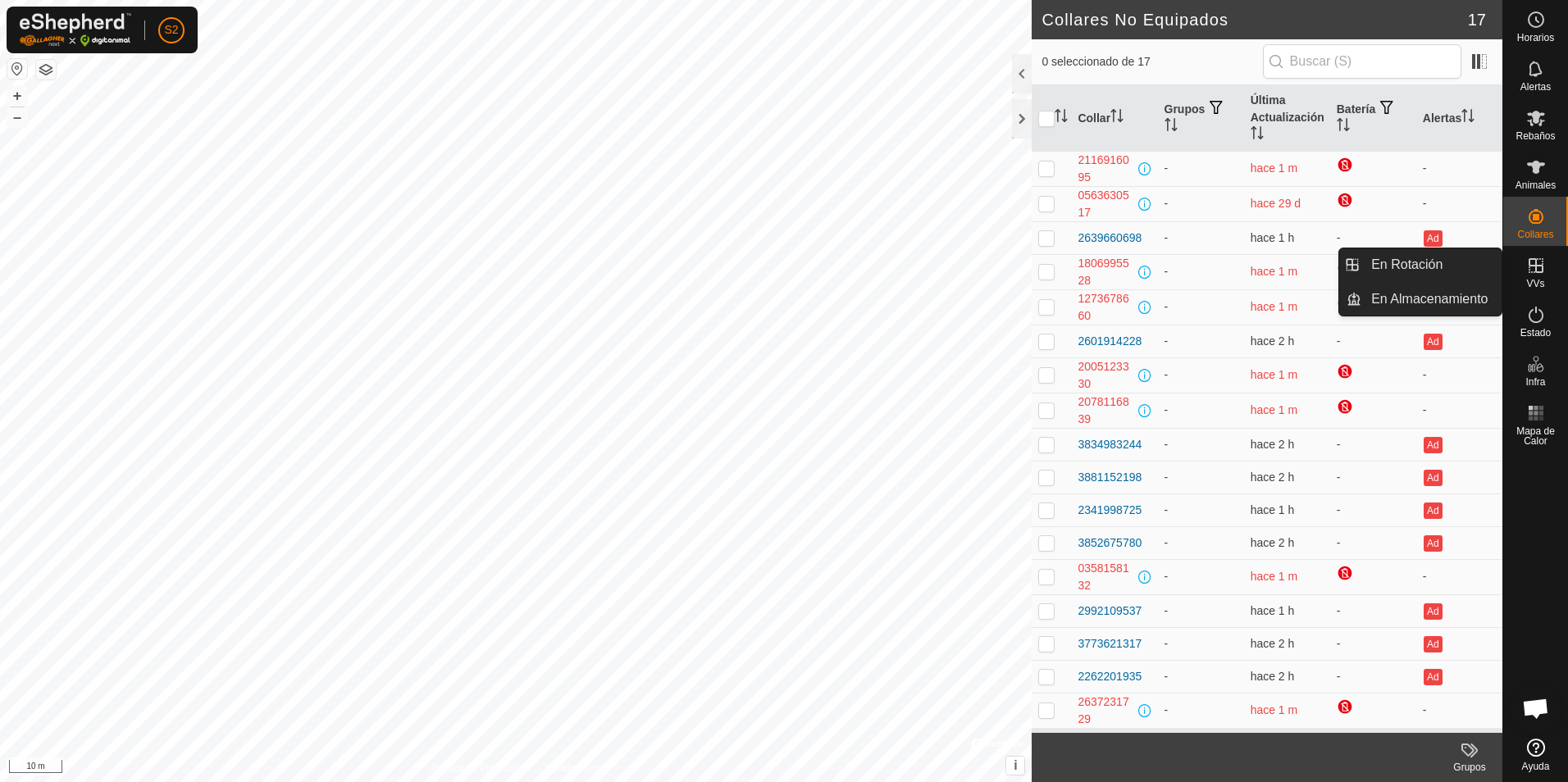
click at [1532, 273] on icon at bounding box center [1536, 266] width 20 height 20
click at [1428, 294] on link "En Almacenamiento" at bounding box center [1432, 299] width 140 height 33
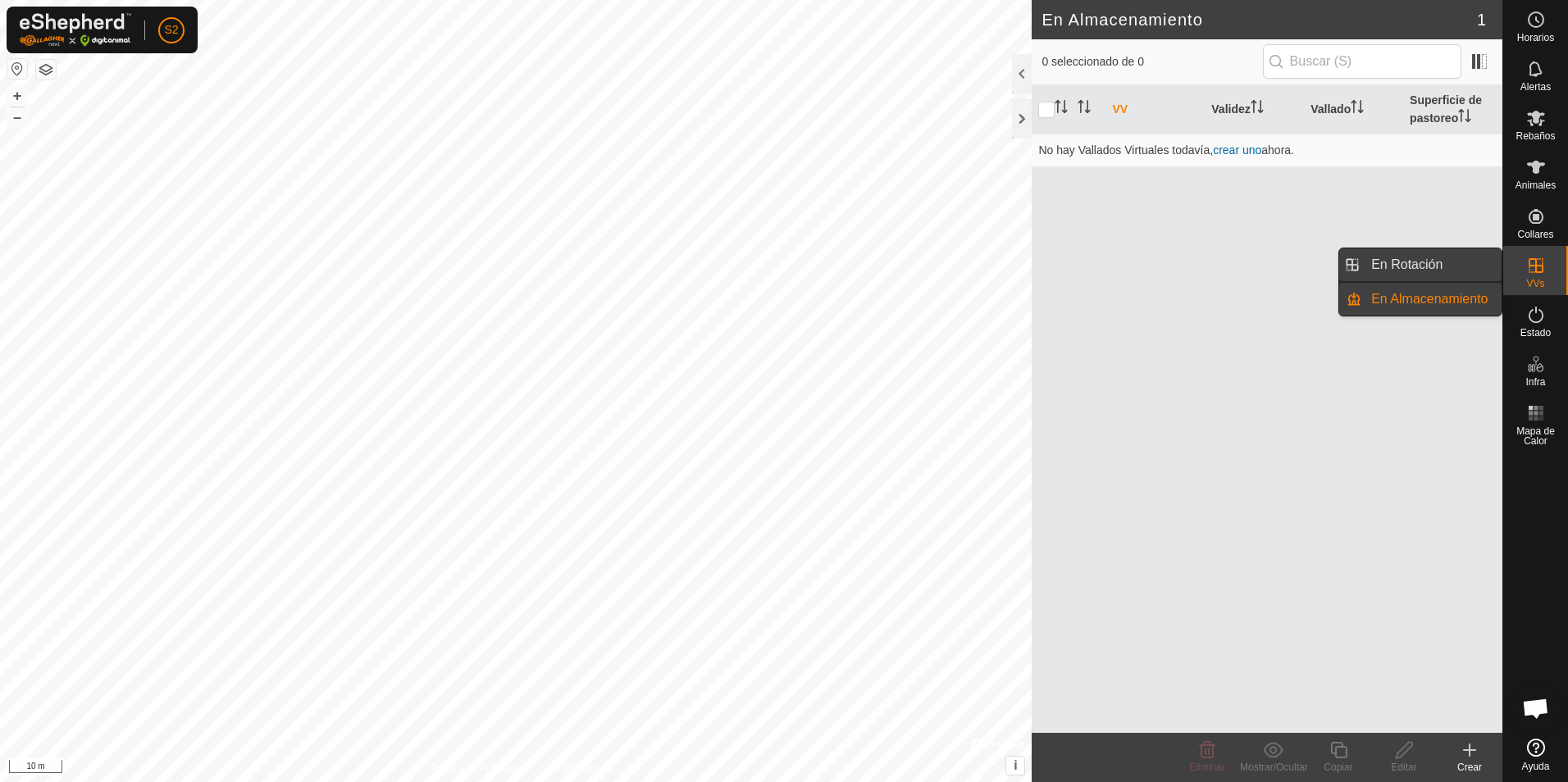
click at [1426, 268] on link "En Rotación" at bounding box center [1432, 265] width 140 height 33
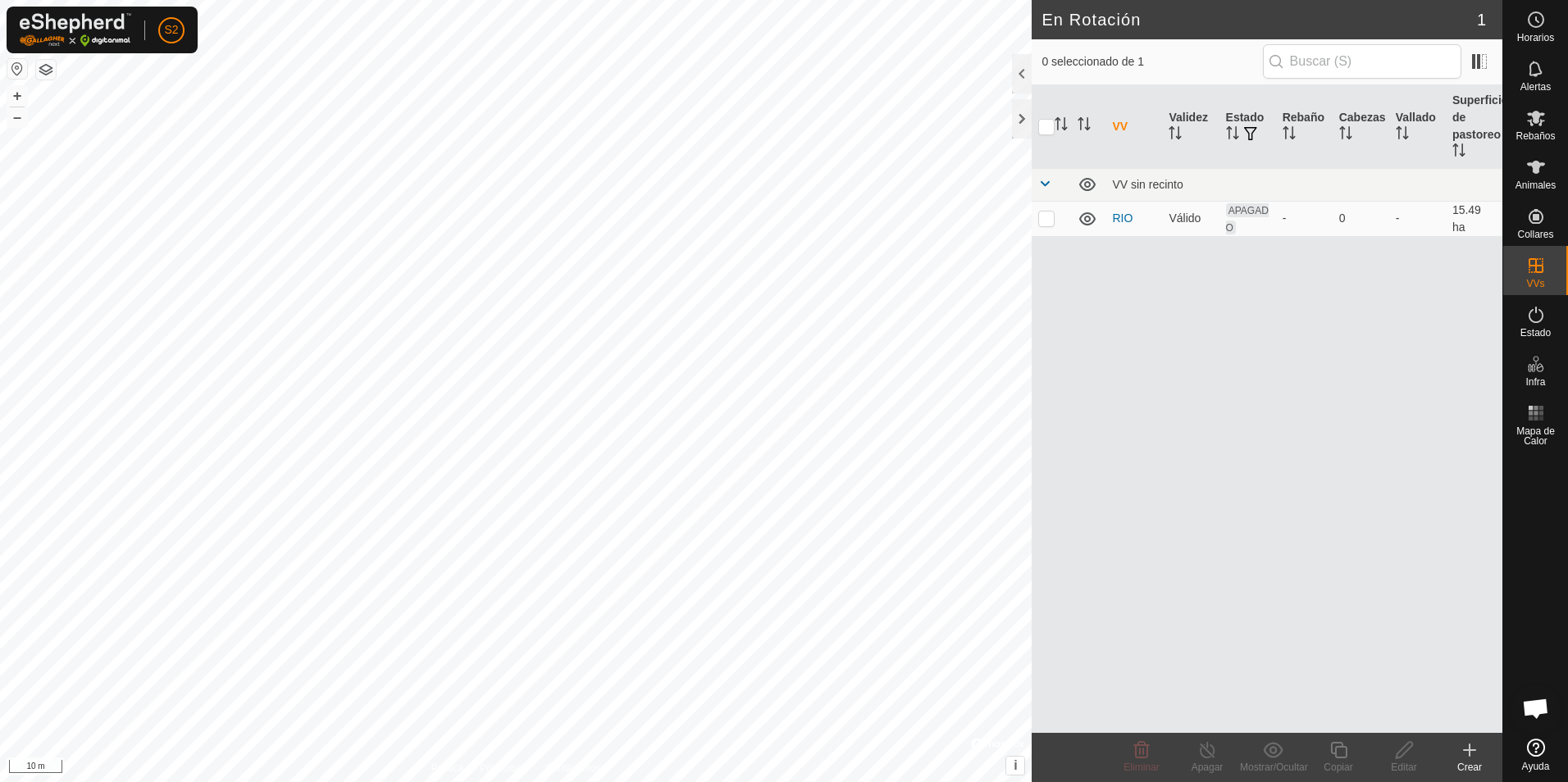
click at [1235, 332] on div "VV Validez Estado Rebaño [PERSON_NAME] Superficie de pastoreo VV sin recinto RI…" at bounding box center [1267, 409] width 471 height 648
click at [1126, 220] on link "RIO" at bounding box center [1122, 217] width 21 height 13
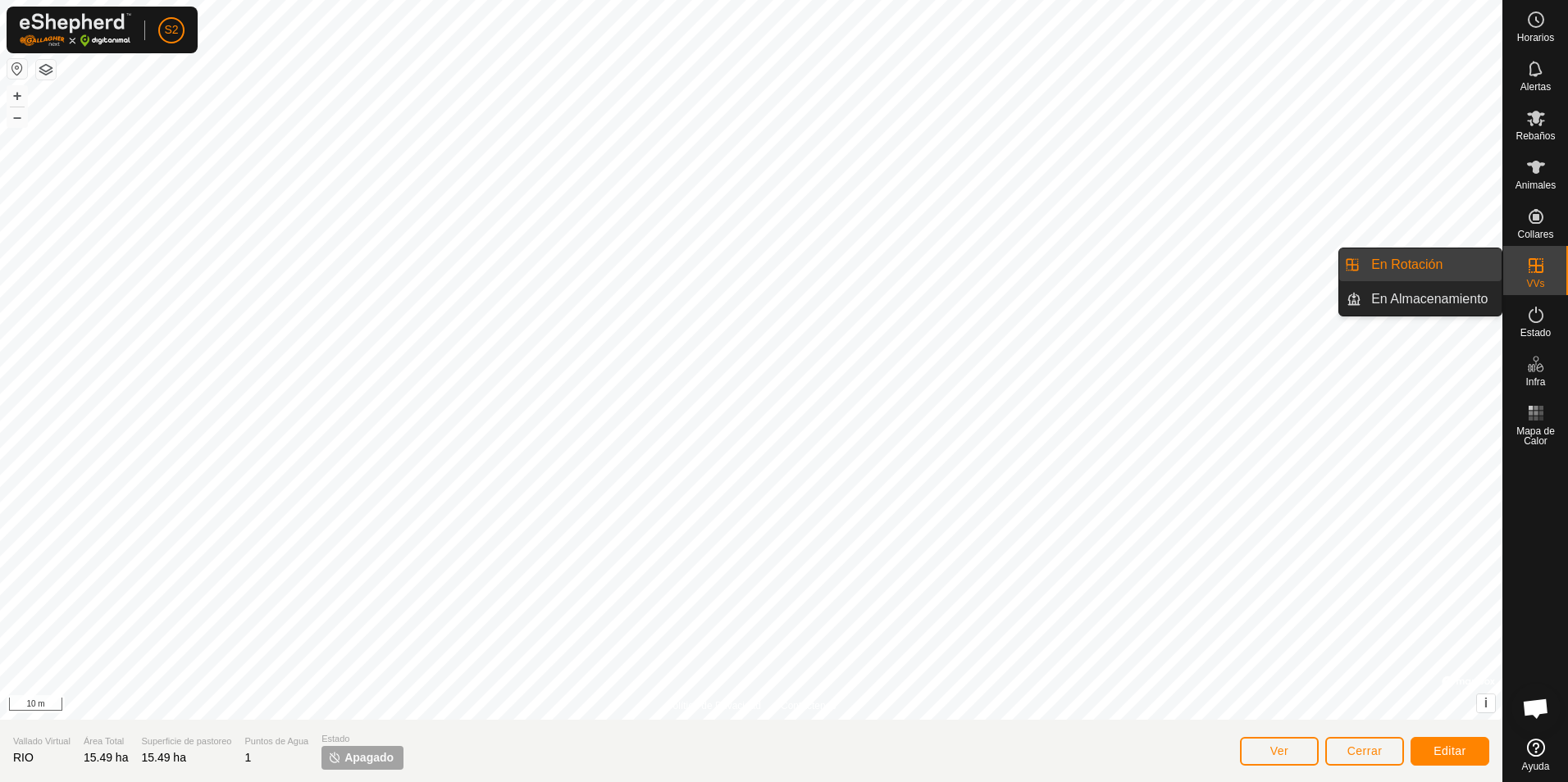
click at [1382, 259] on link "En Rotación" at bounding box center [1432, 265] width 140 height 33
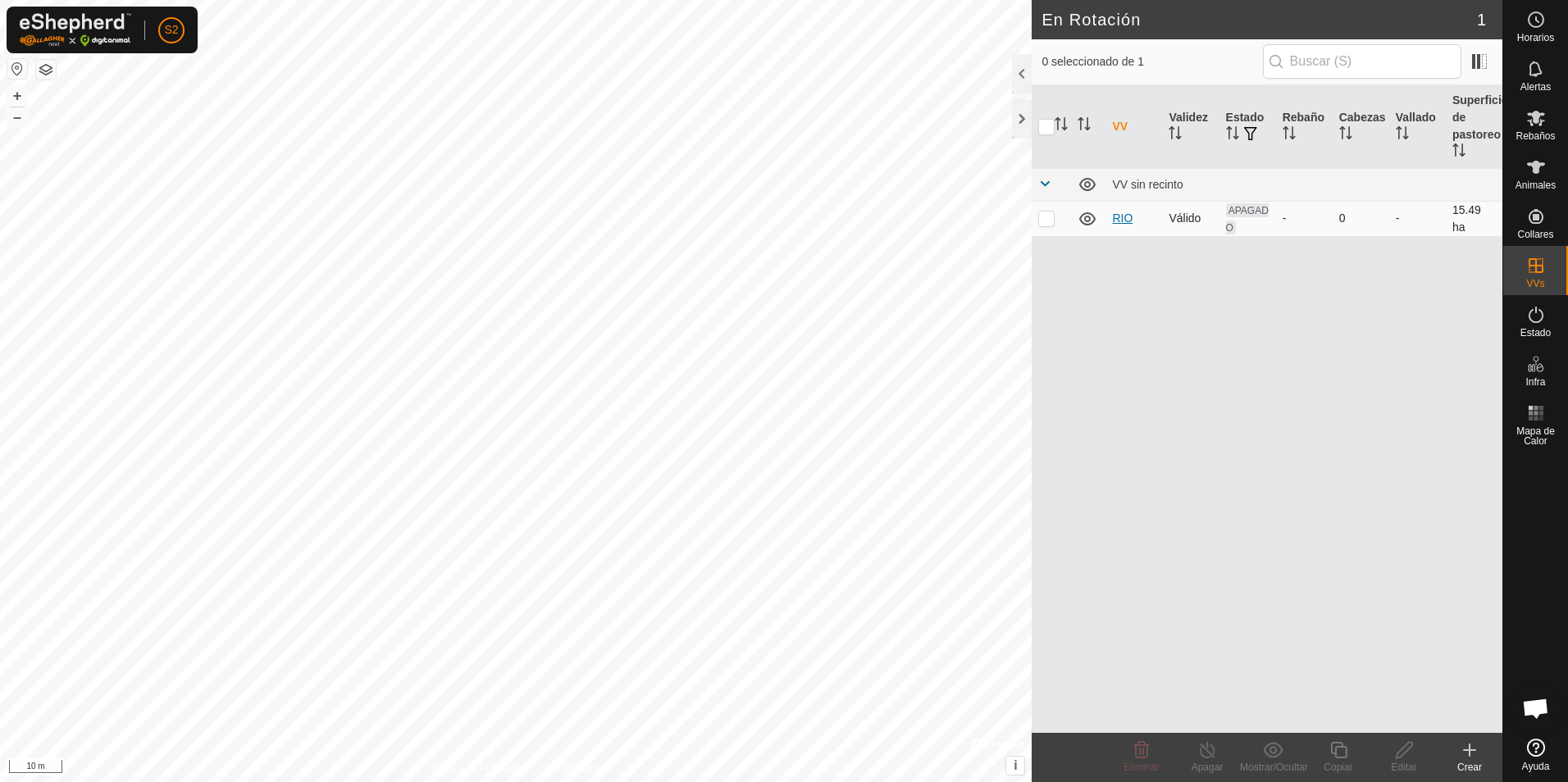
click at [1115, 217] on link "RIO" at bounding box center [1122, 217] width 21 height 13
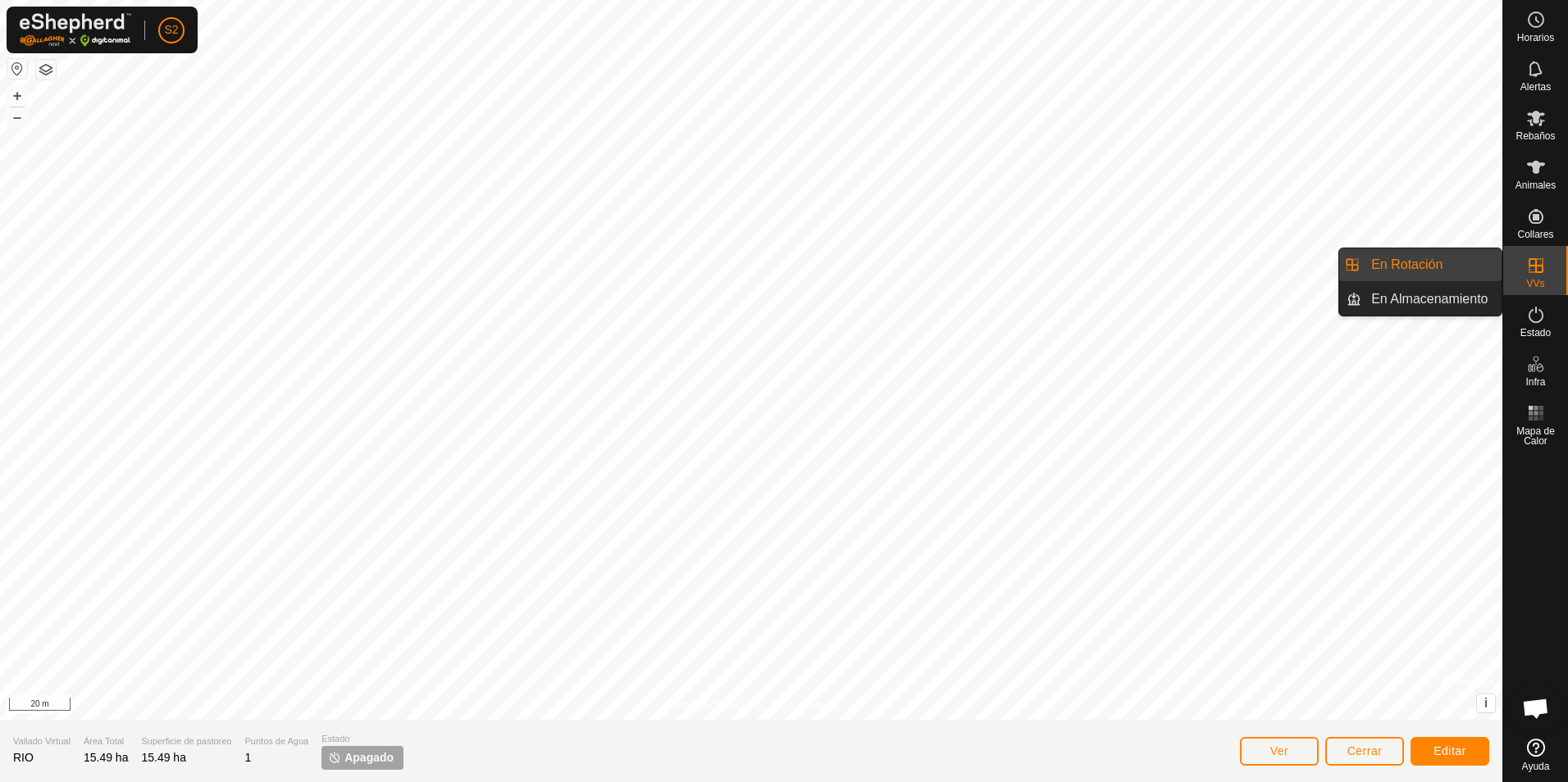
drag, startPoint x: 1494, startPoint y: 283, endPoint x: 1402, endPoint y: 267, distance: 93.4
click at [1402, 267] on link "En Rotación" at bounding box center [1432, 265] width 140 height 33
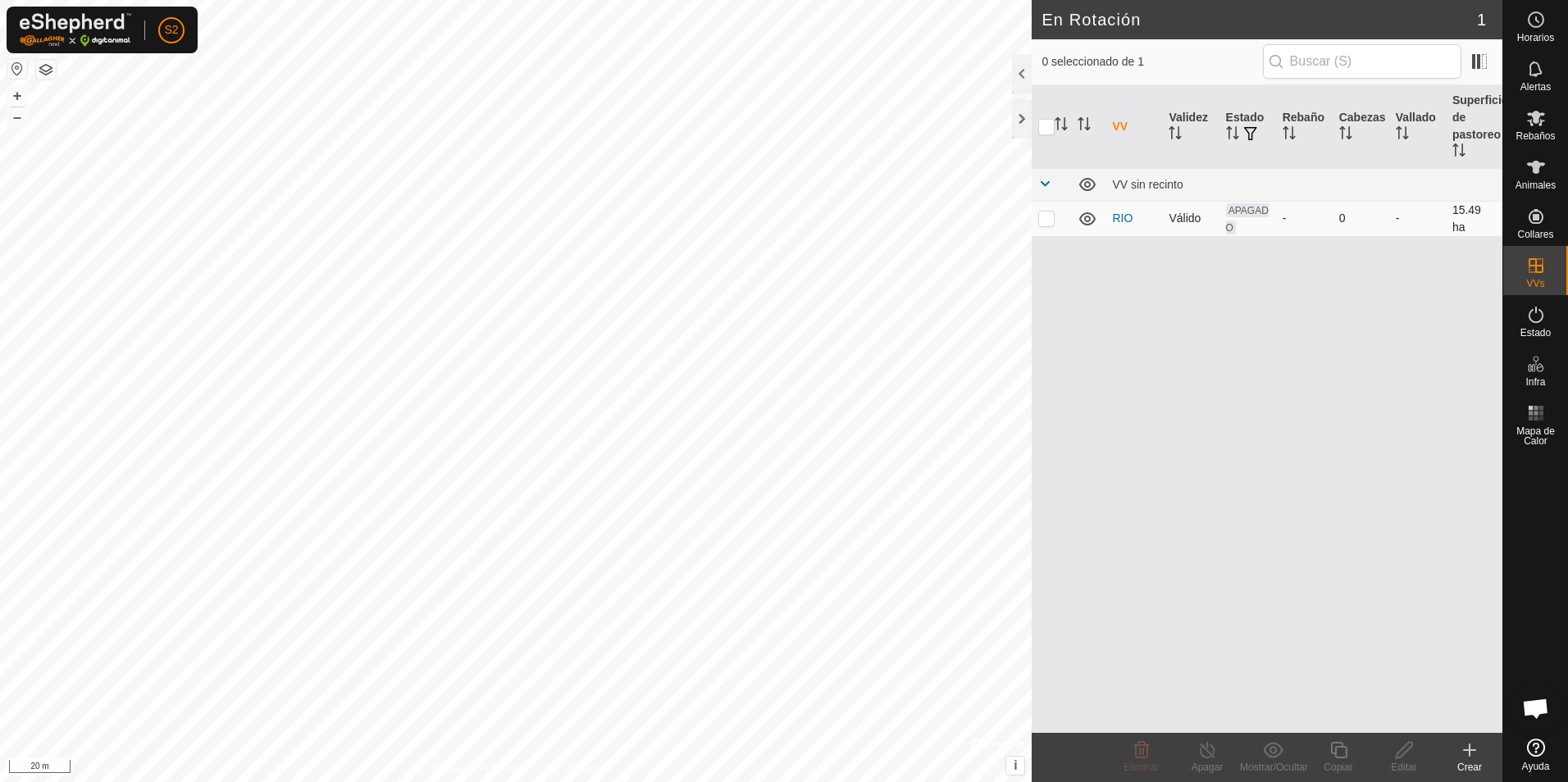
click at [1242, 213] on span "APAGADO" at bounding box center [1247, 219] width 42 height 32
click at [1232, 134] on icon "Activar para ordenar" at bounding box center [1232, 132] width 13 height 13
click at [1228, 130] on icon "Activar para ordenar" at bounding box center [1232, 132] width 12 height 13
click at [1239, 130] on button "button" at bounding box center [1250, 134] width 23 height 17
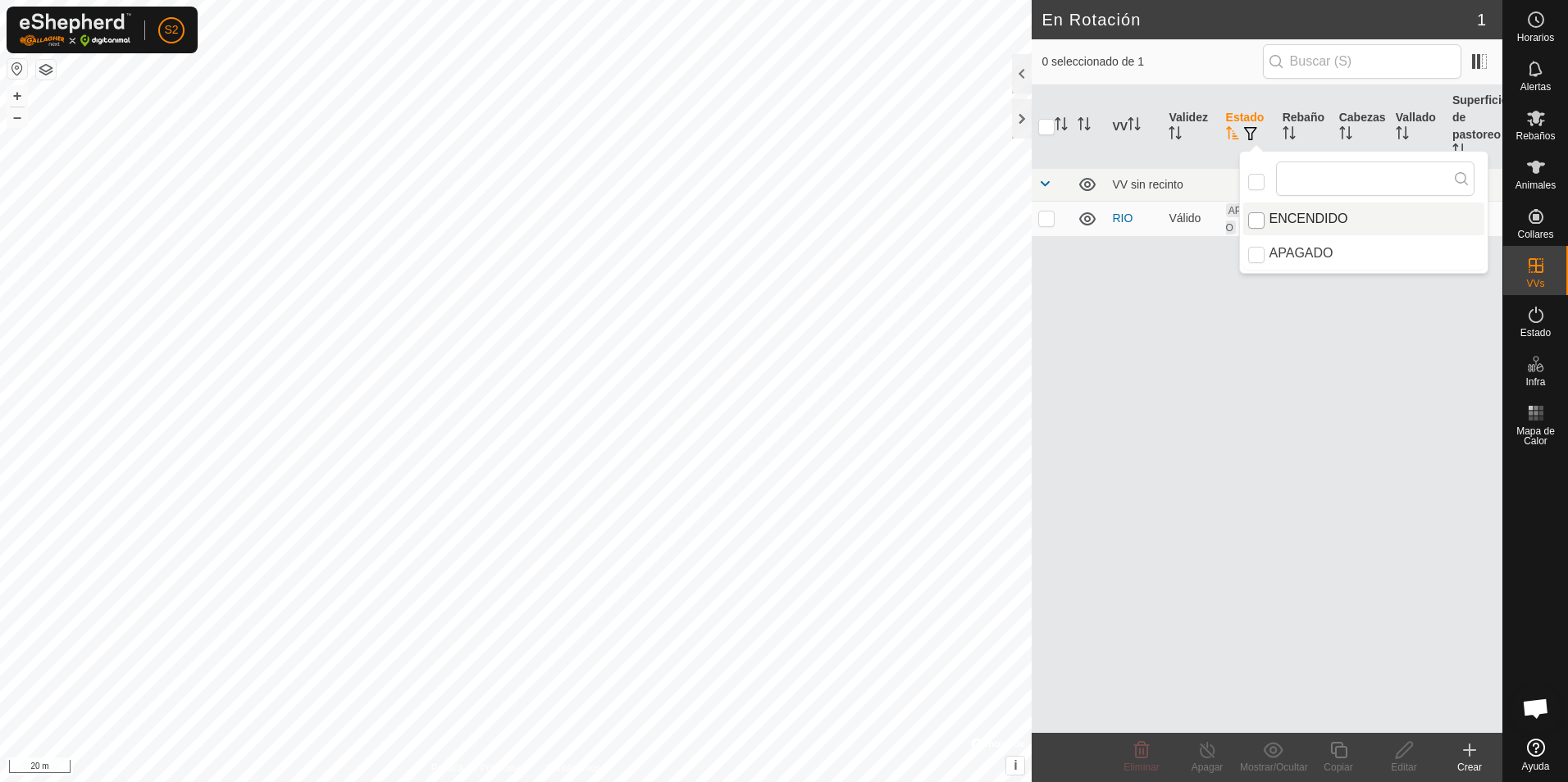
click at [1258, 217] on input "ENCENDIDO" at bounding box center [1256, 220] width 17 height 17
checkbox input "true"
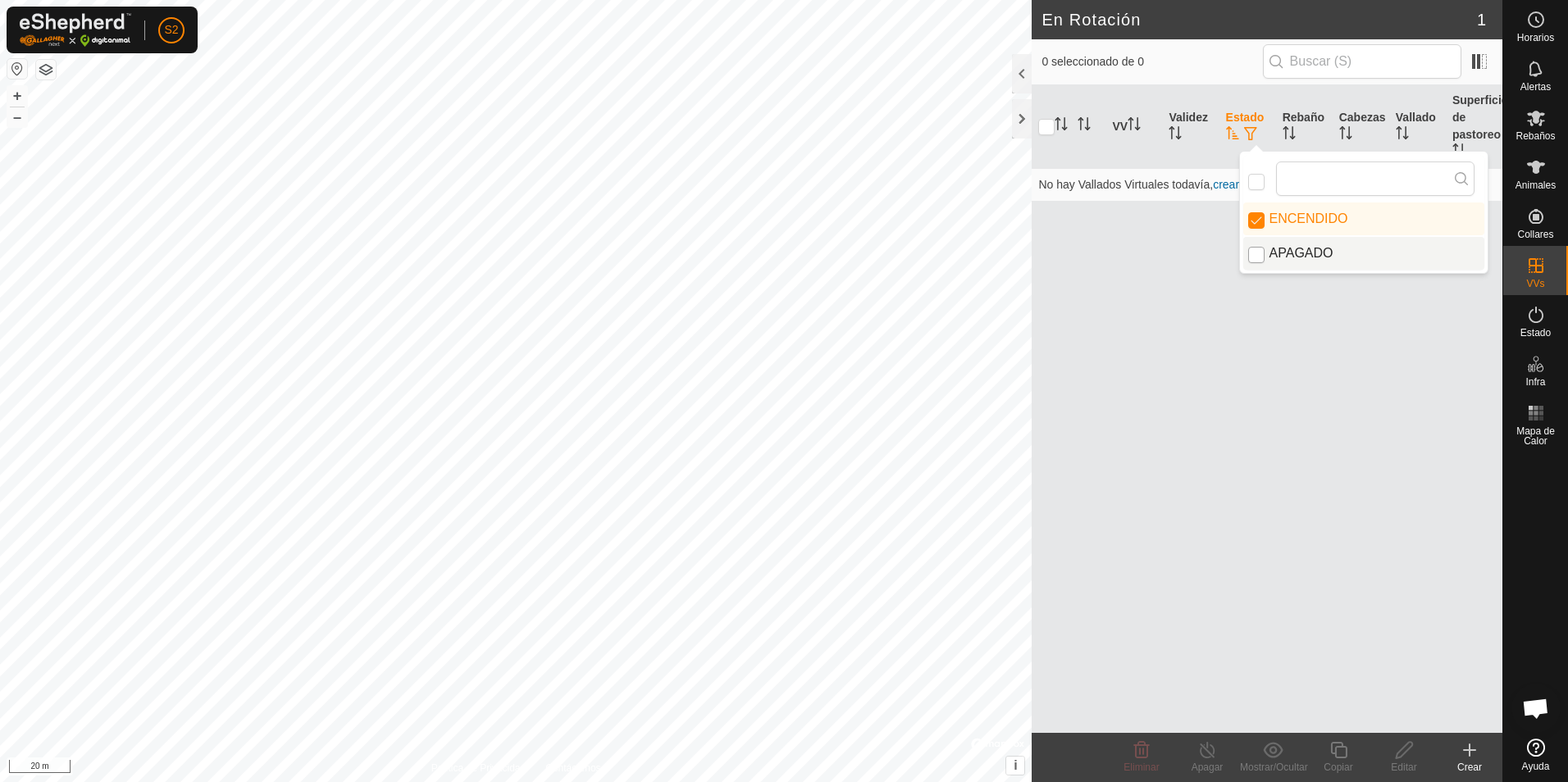
click at [1254, 251] on input "APAGADO" at bounding box center [1256, 255] width 17 height 17
checkbox input "true"
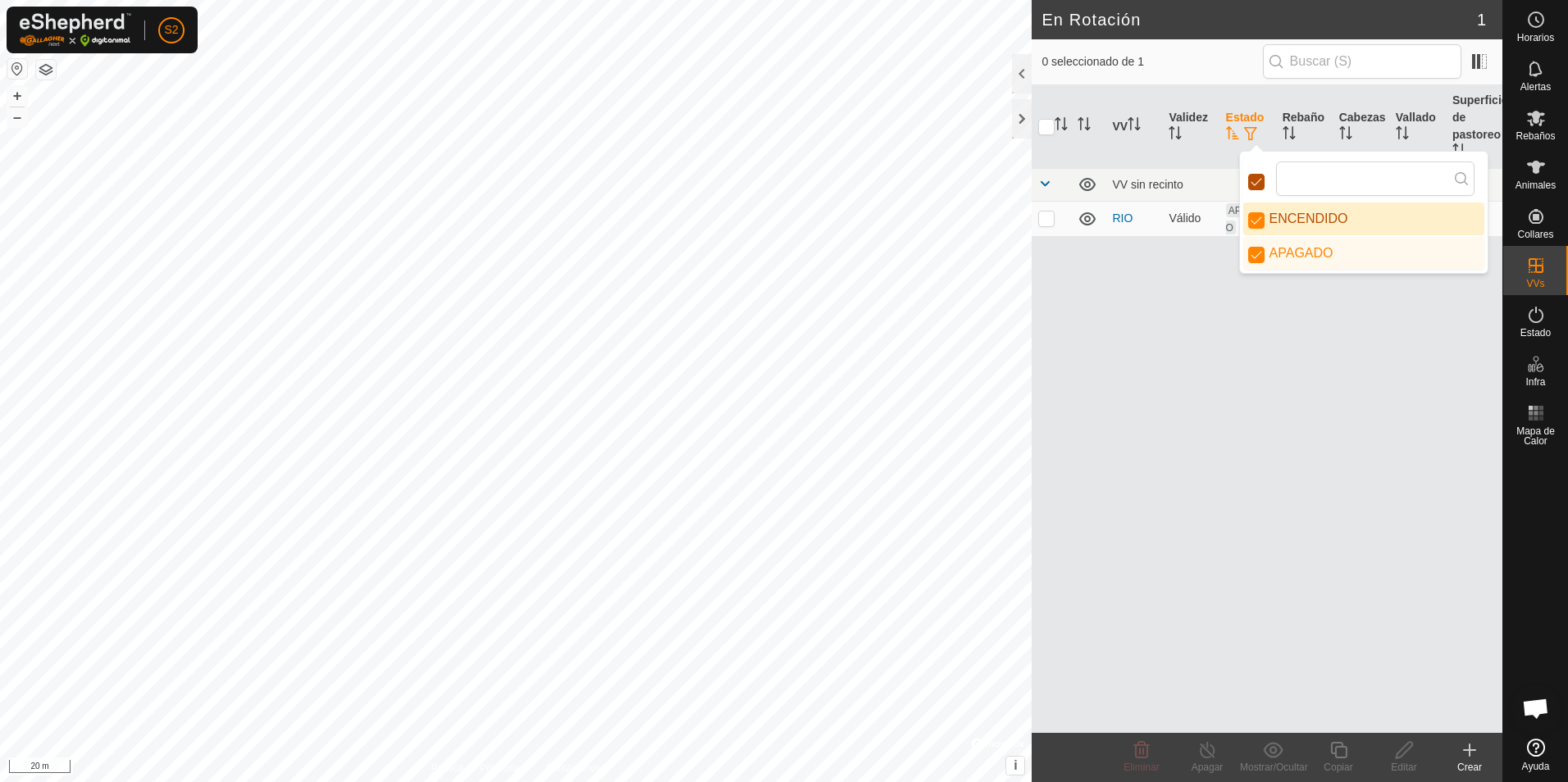
click at [1255, 184] on input "checkbox" at bounding box center [1256, 182] width 17 height 17
checkbox input "true"
checkbox input "false"
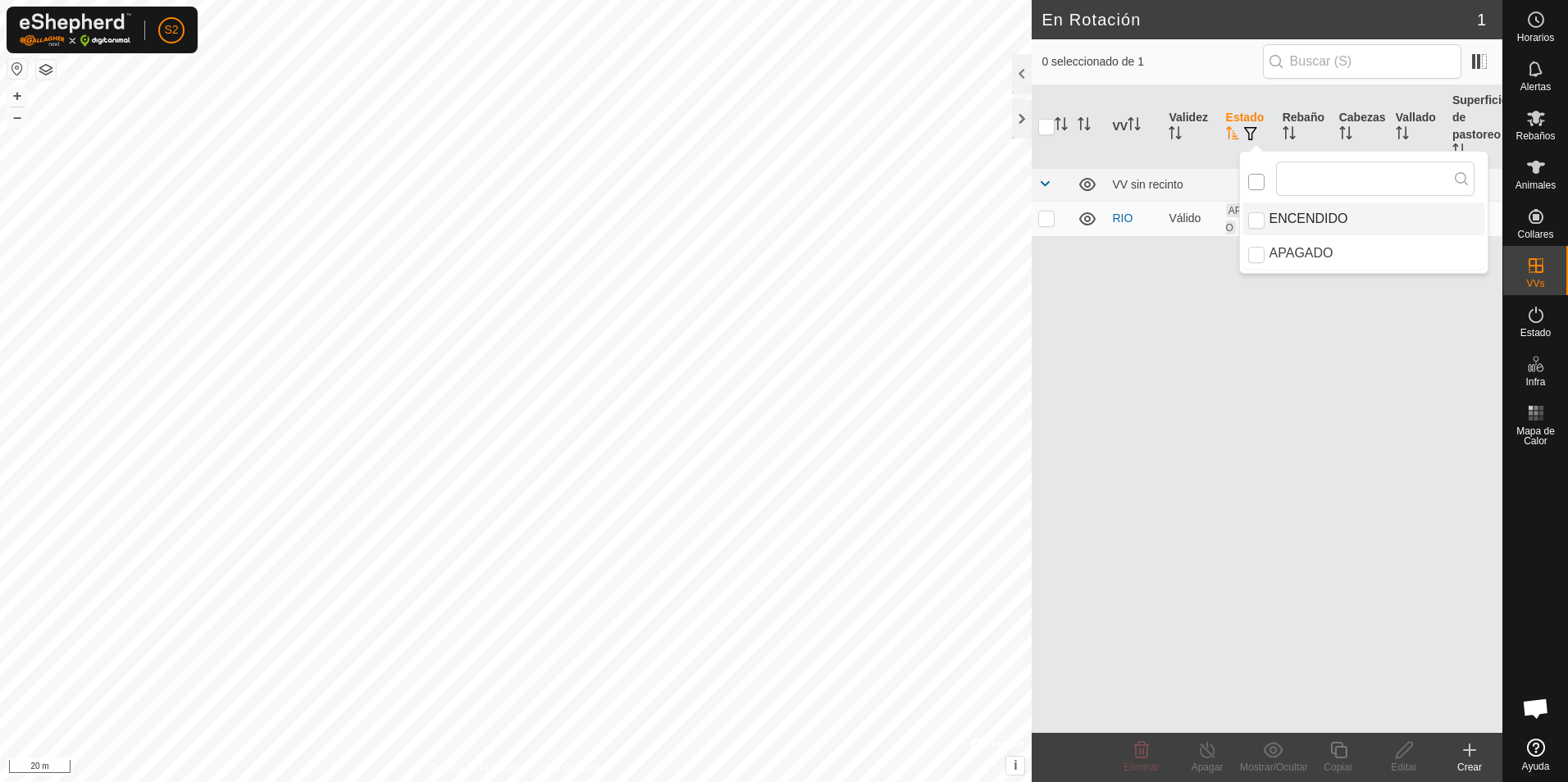
scroll to position [9, 9]
click at [1173, 327] on div "VV Validez Estado Rebaño [PERSON_NAME] Superficie de pastoreo VV sin recinto RI…" at bounding box center [1267, 409] width 471 height 648
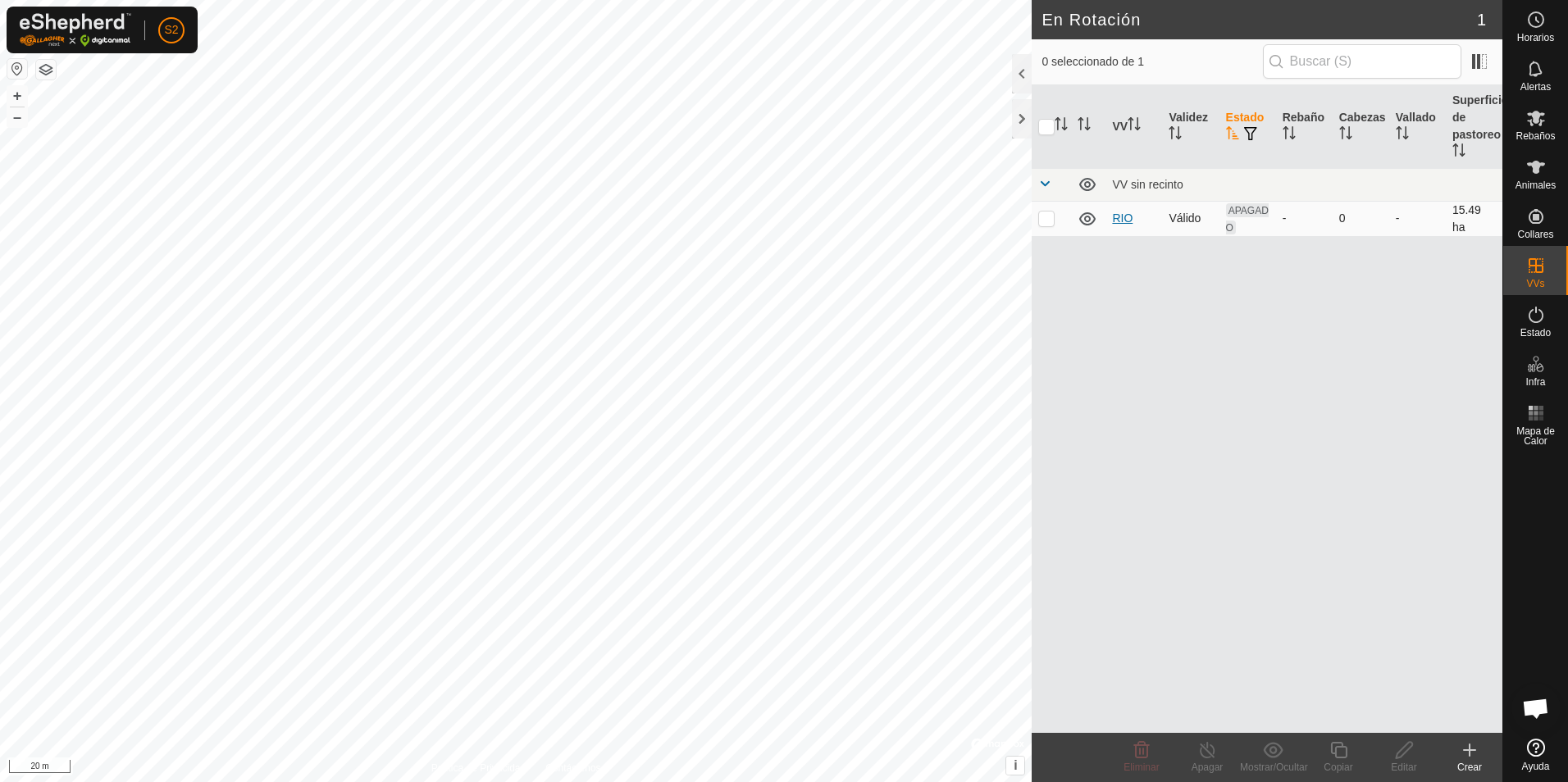
click at [1118, 216] on link "RIO" at bounding box center [1122, 217] width 21 height 13
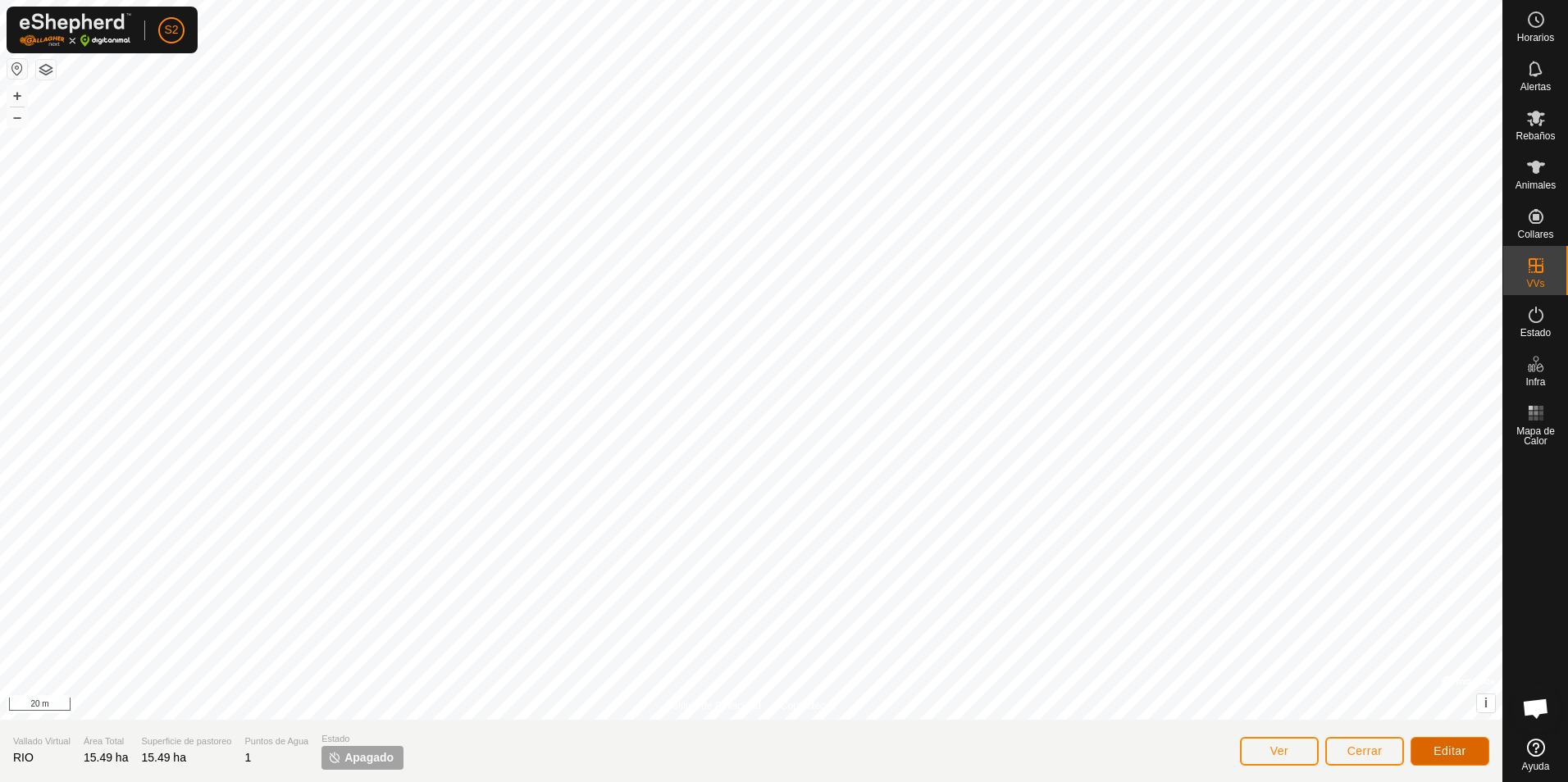
click at [1440, 755] on span "Editar" at bounding box center [1450, 750] width 33 height 13
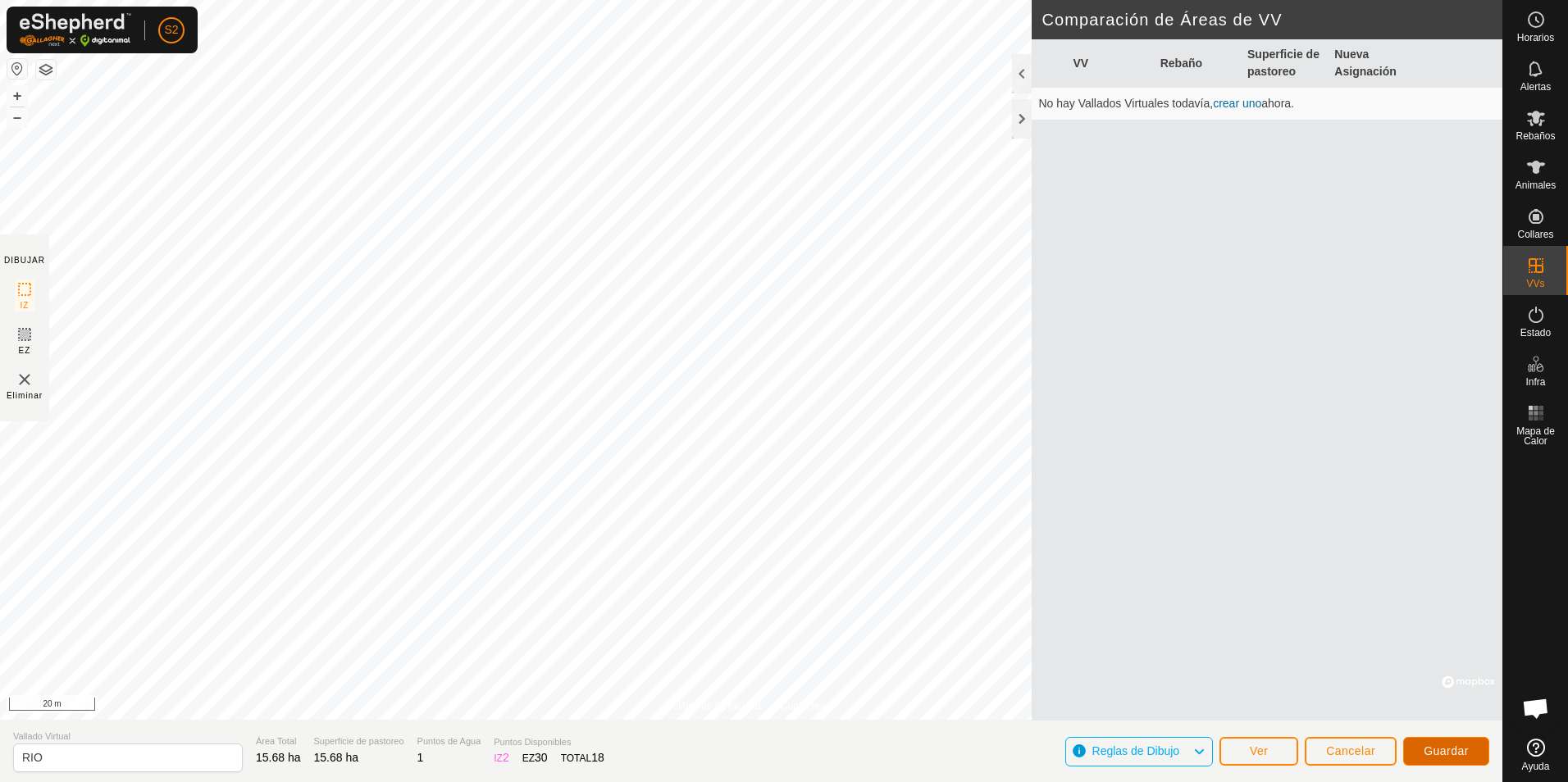
click at [1423, 755] on button "Guardar" at bounding box center [1446, 751] width 86 height 29
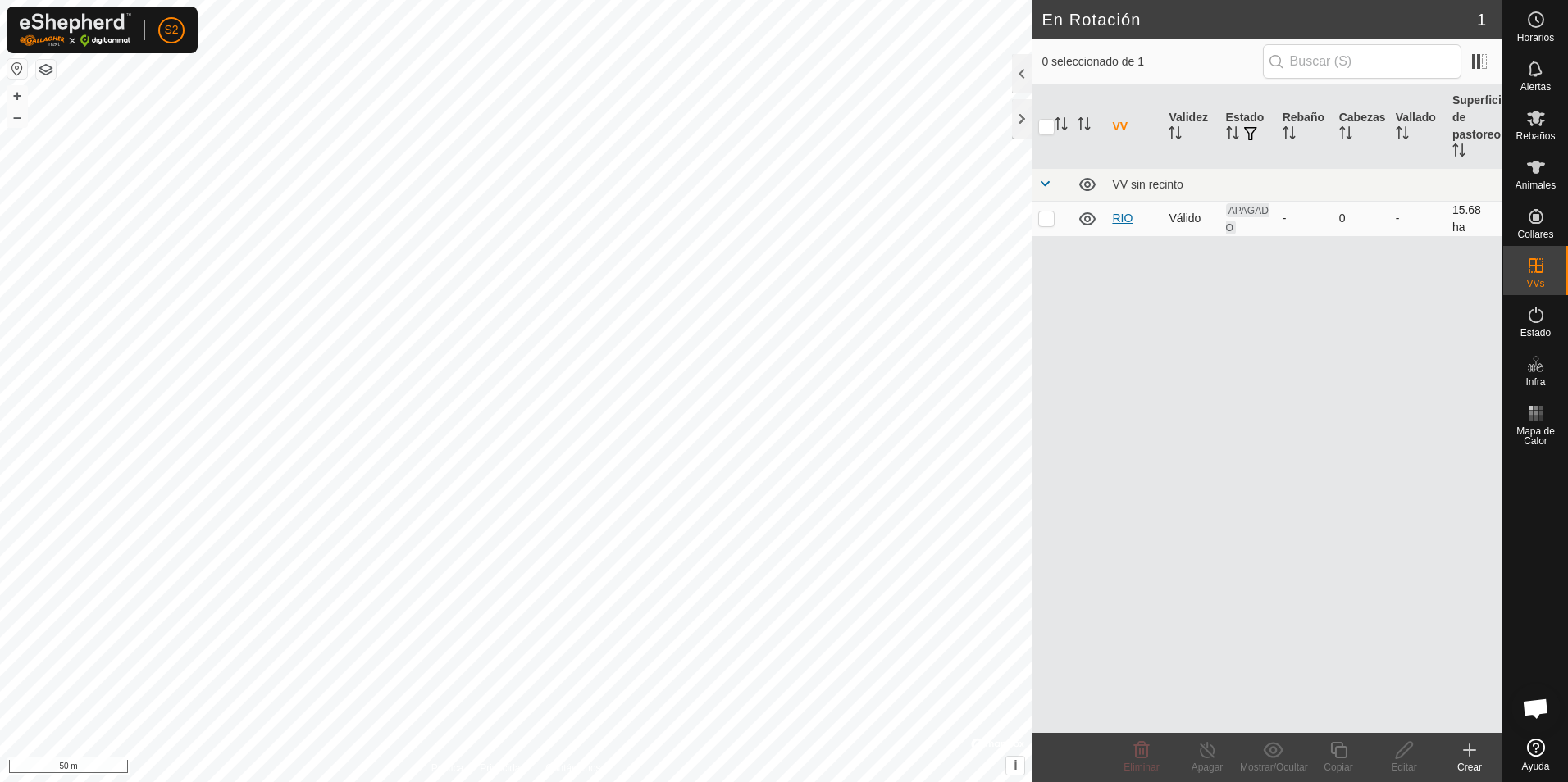
click at [1124, 213] on link "RIO" at bounding box center [1122, 217] width 21 height 13
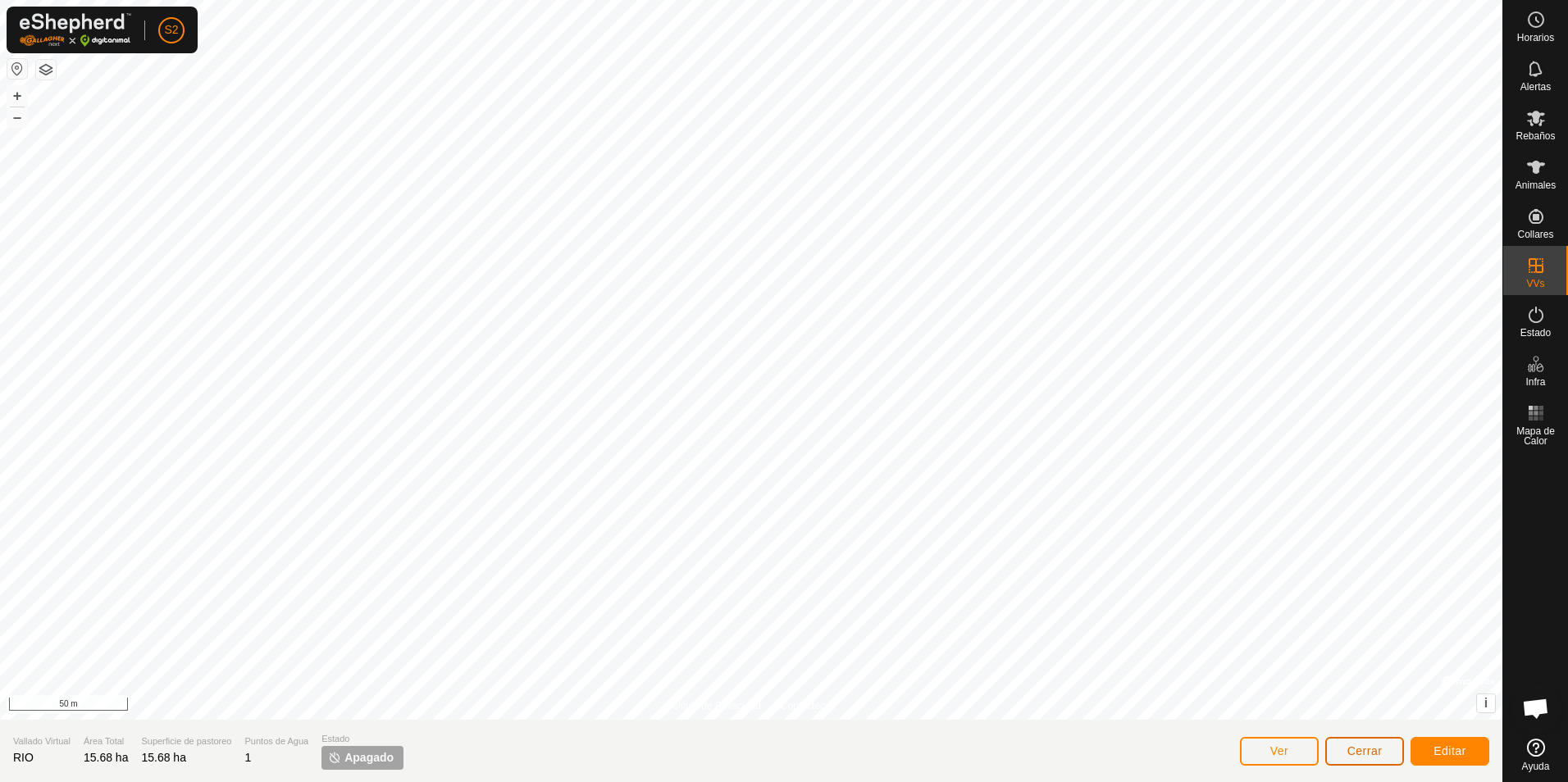
click at [1374, 760] on button "Cerrar" at bounding box center [1365, 751] width 79 height 29
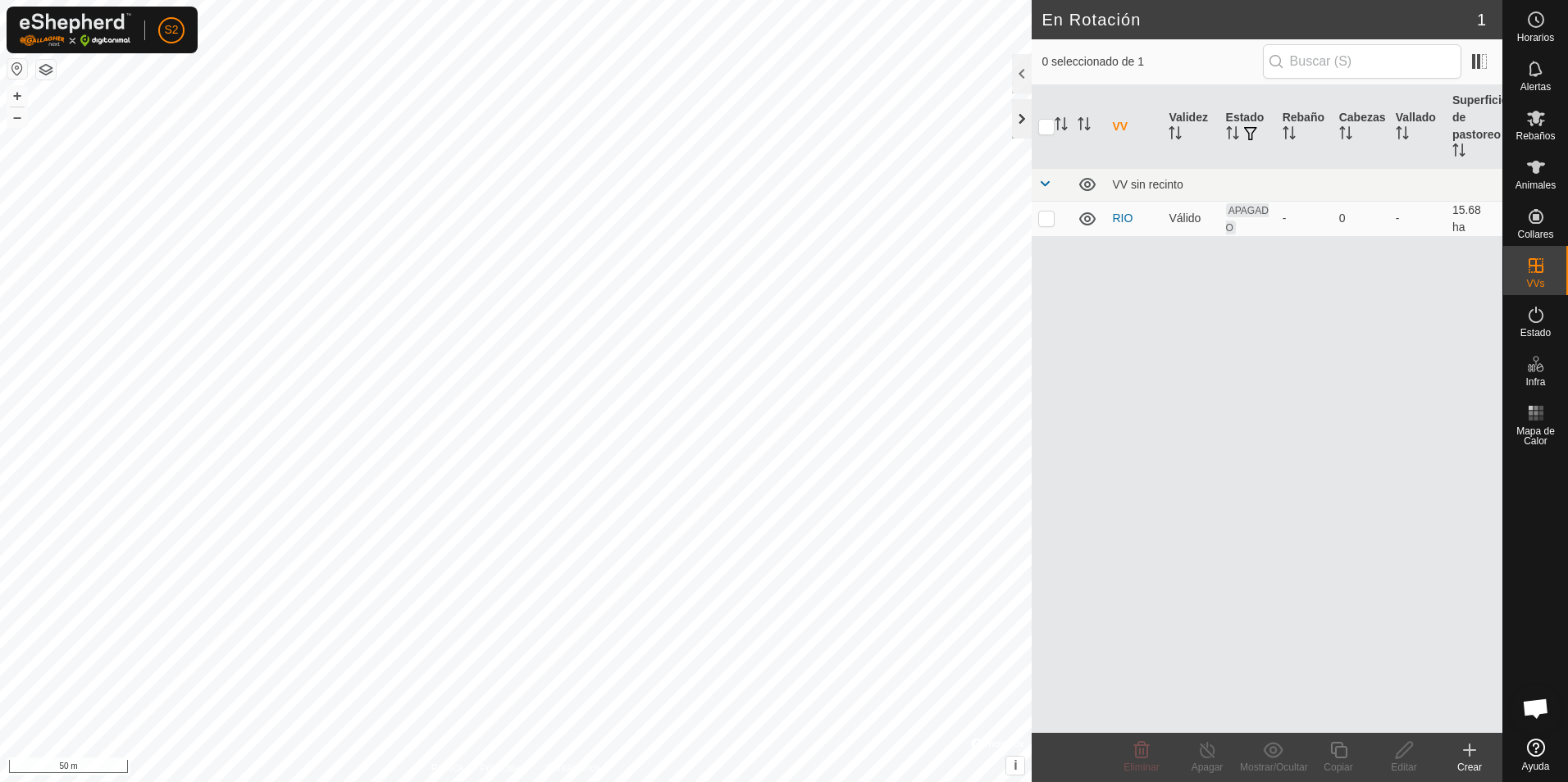
click at [1019, 118] on div at bounding box center [1022, 119] width 20 height 39
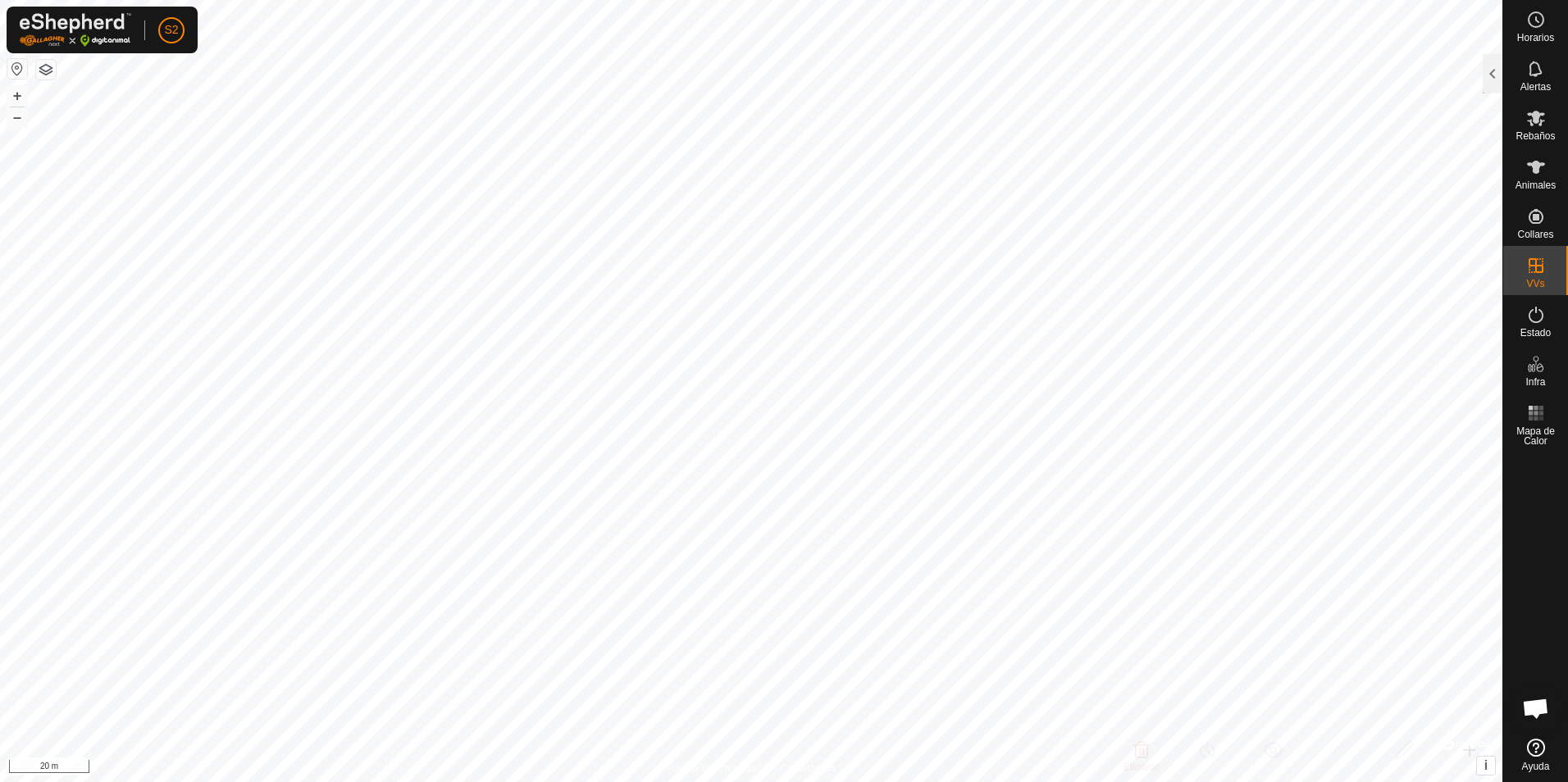
checkbox input "true"
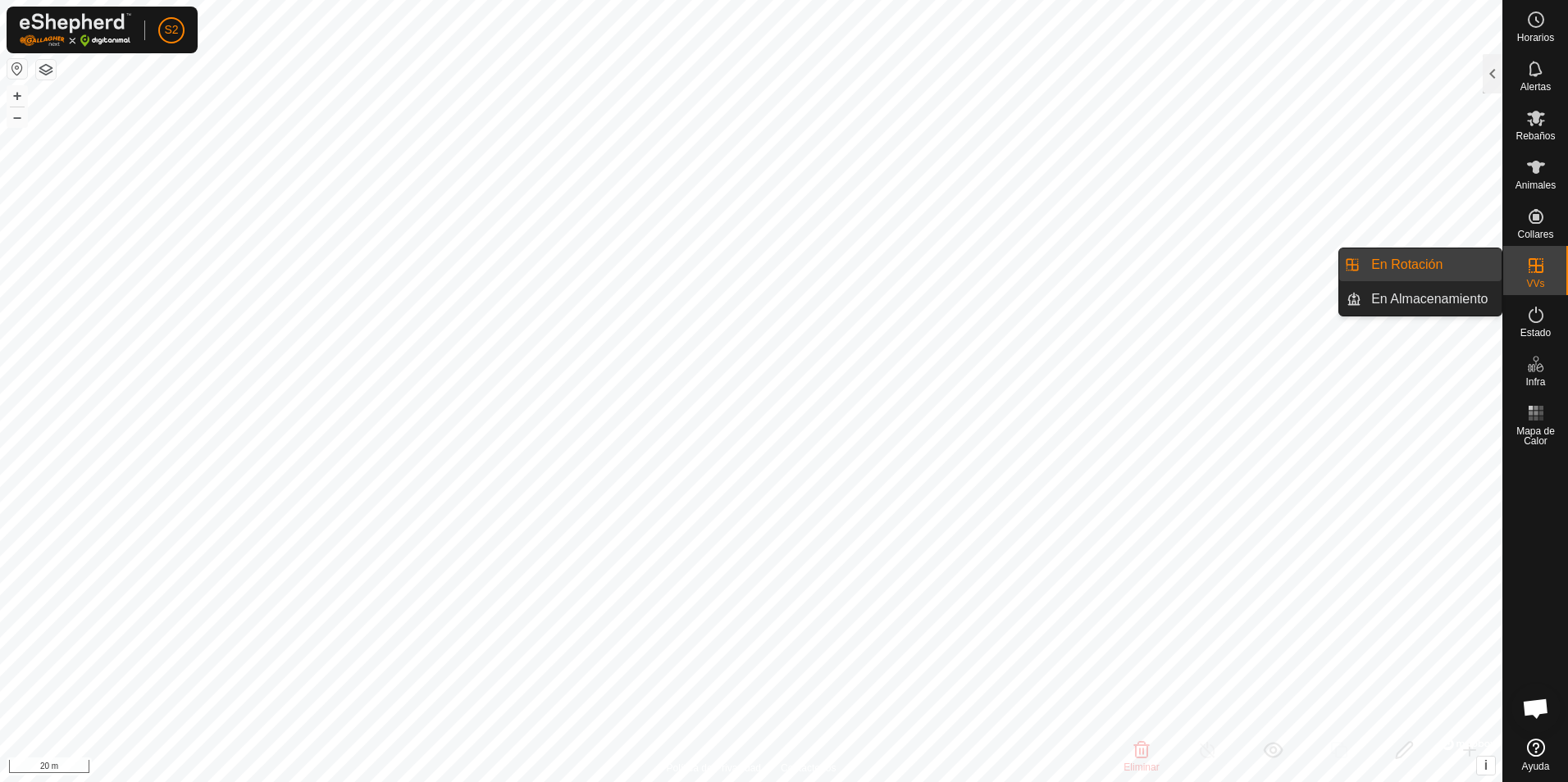
drag, startPoint x: 1508, startPoint y: 274, endPoint x: 1529, endPoint y: 267, distance: 22.1
click at [1529, 267] on icon at bounding box center [1536, 266] width 20 height 20
click at [1436, 273] on link "En Rotación" at bounding box center [1432, 265] width 140 height 33
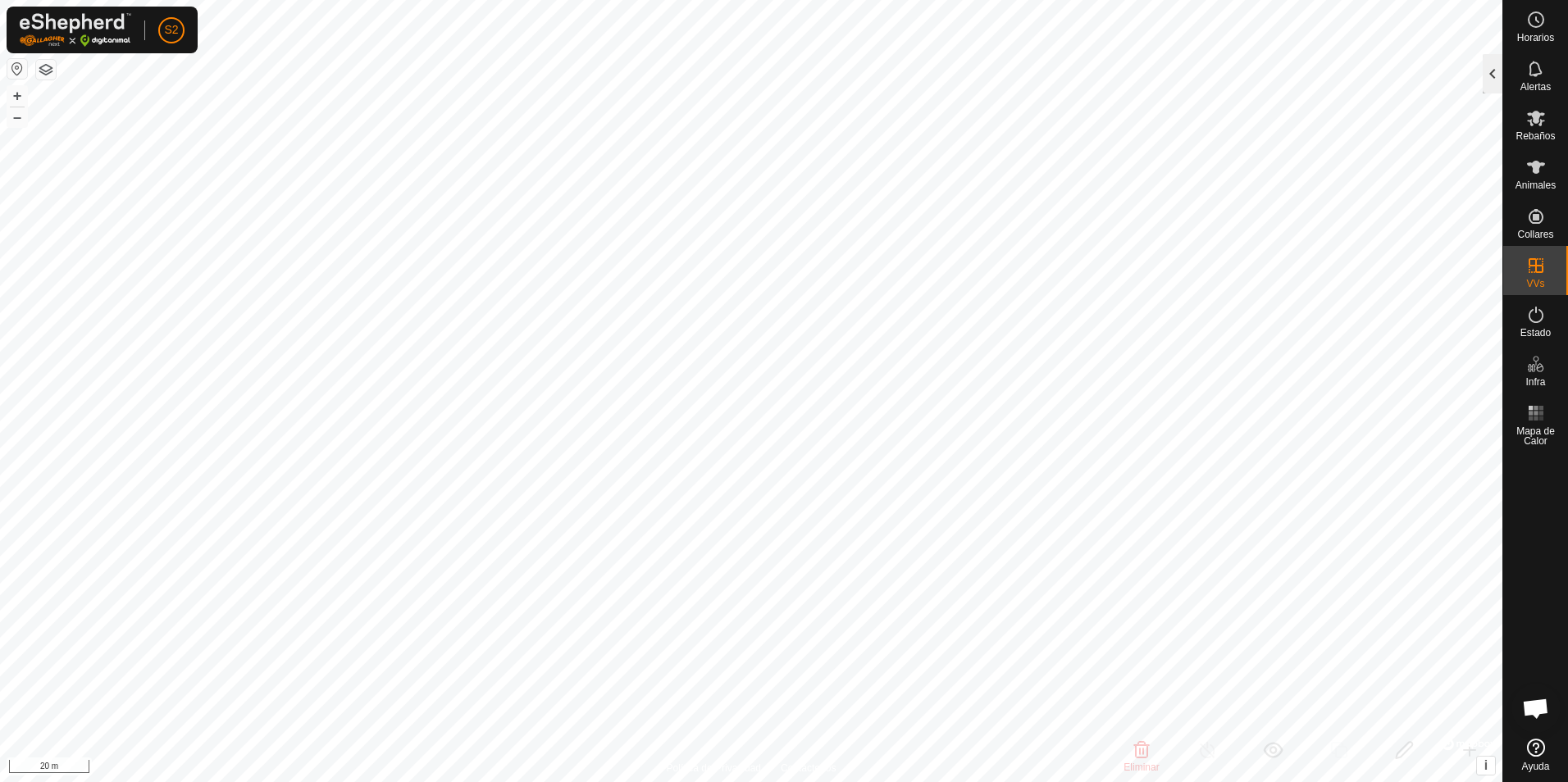
click at [1493, 68] on div at bounding box center [1493, 74] width 20 height 39
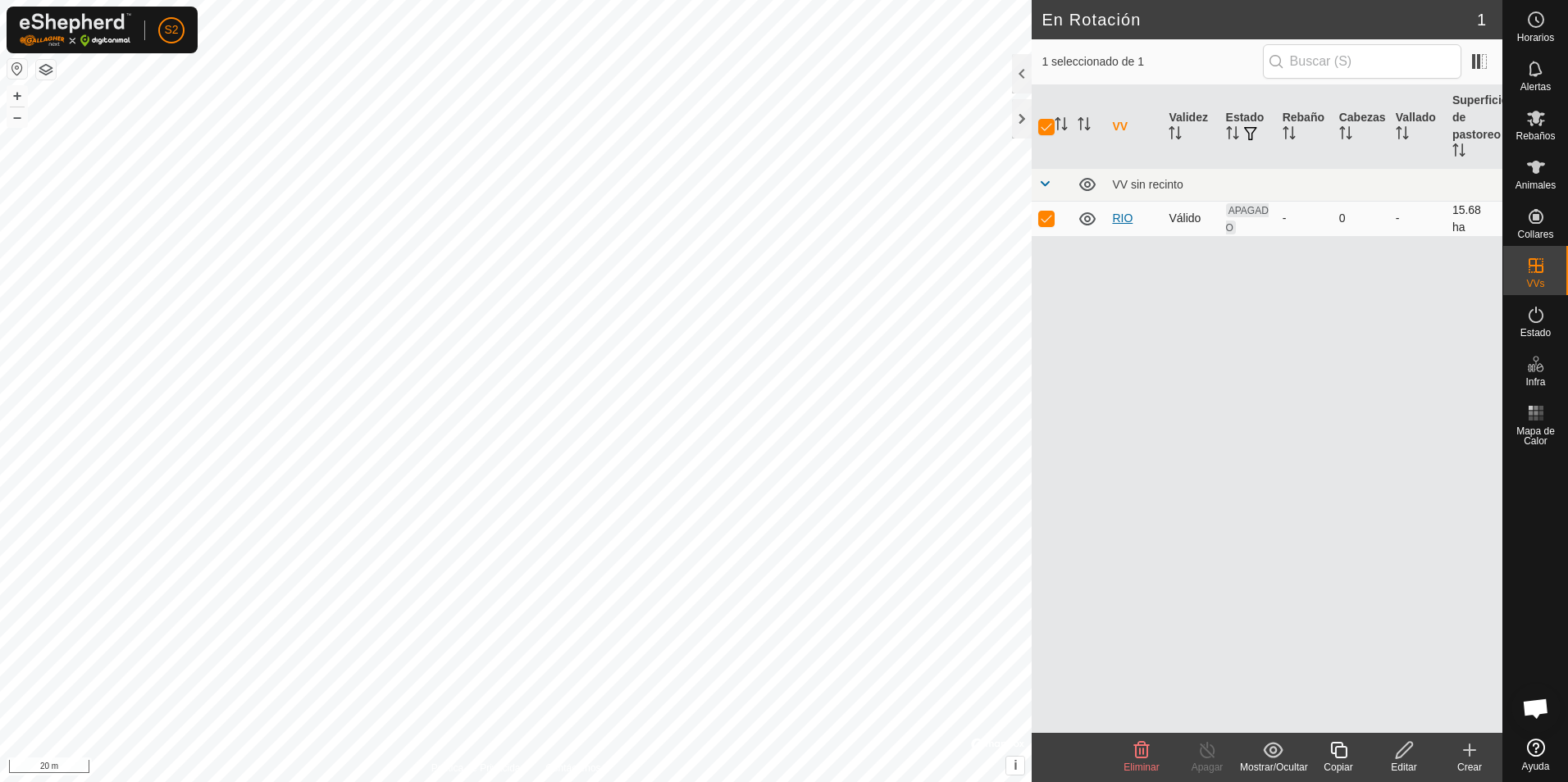
click at [1123, 219] on link "RIO" at bounding box center [1122, 217] width 21 height 13
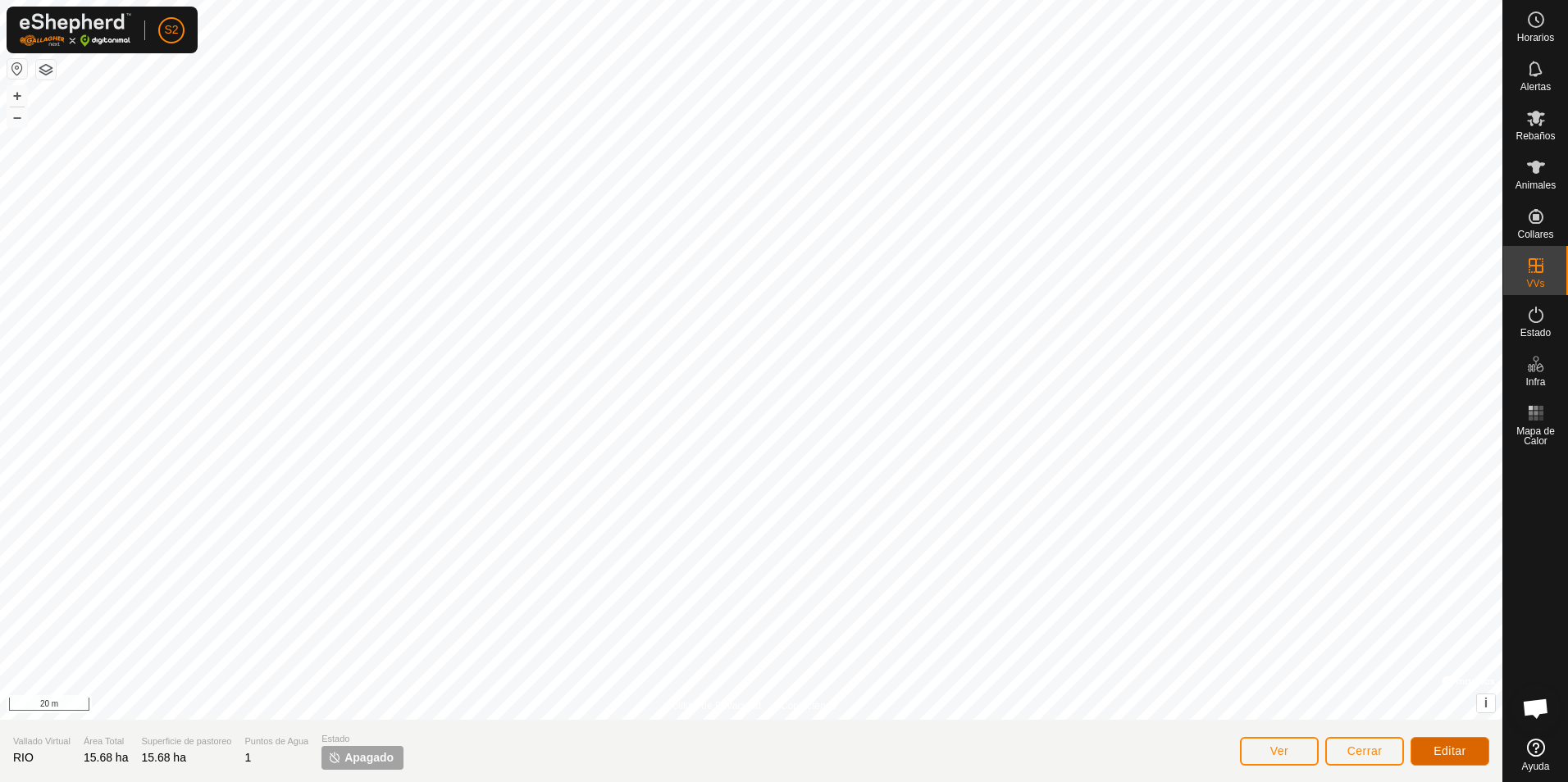
click at [1448, 751] on span "Editar" at bounding box center [1450, 750] width 33 height 13
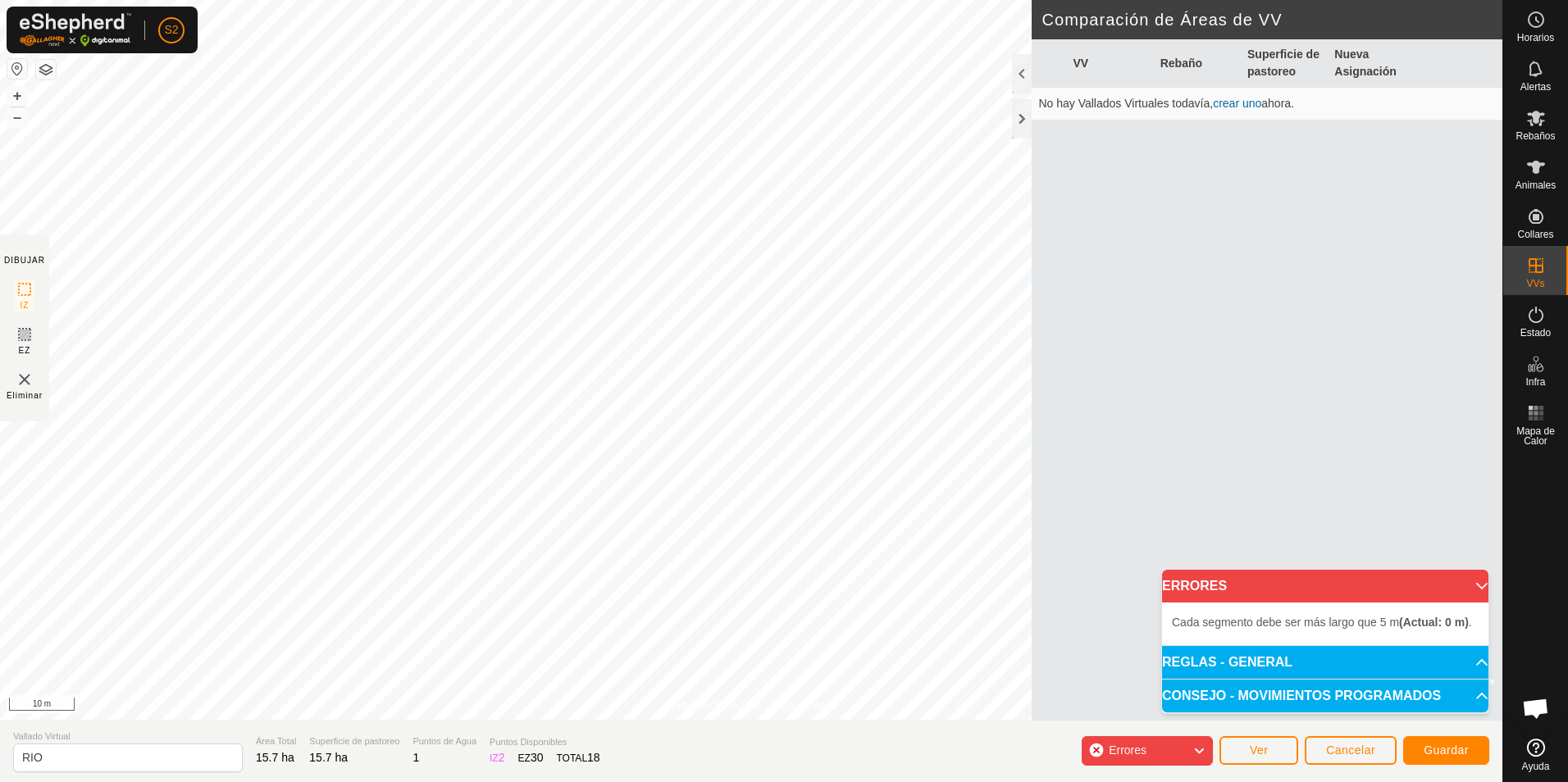
click at [1136, 743] on span "Errores" at bounding box center [1128, 749] width 38 height 13
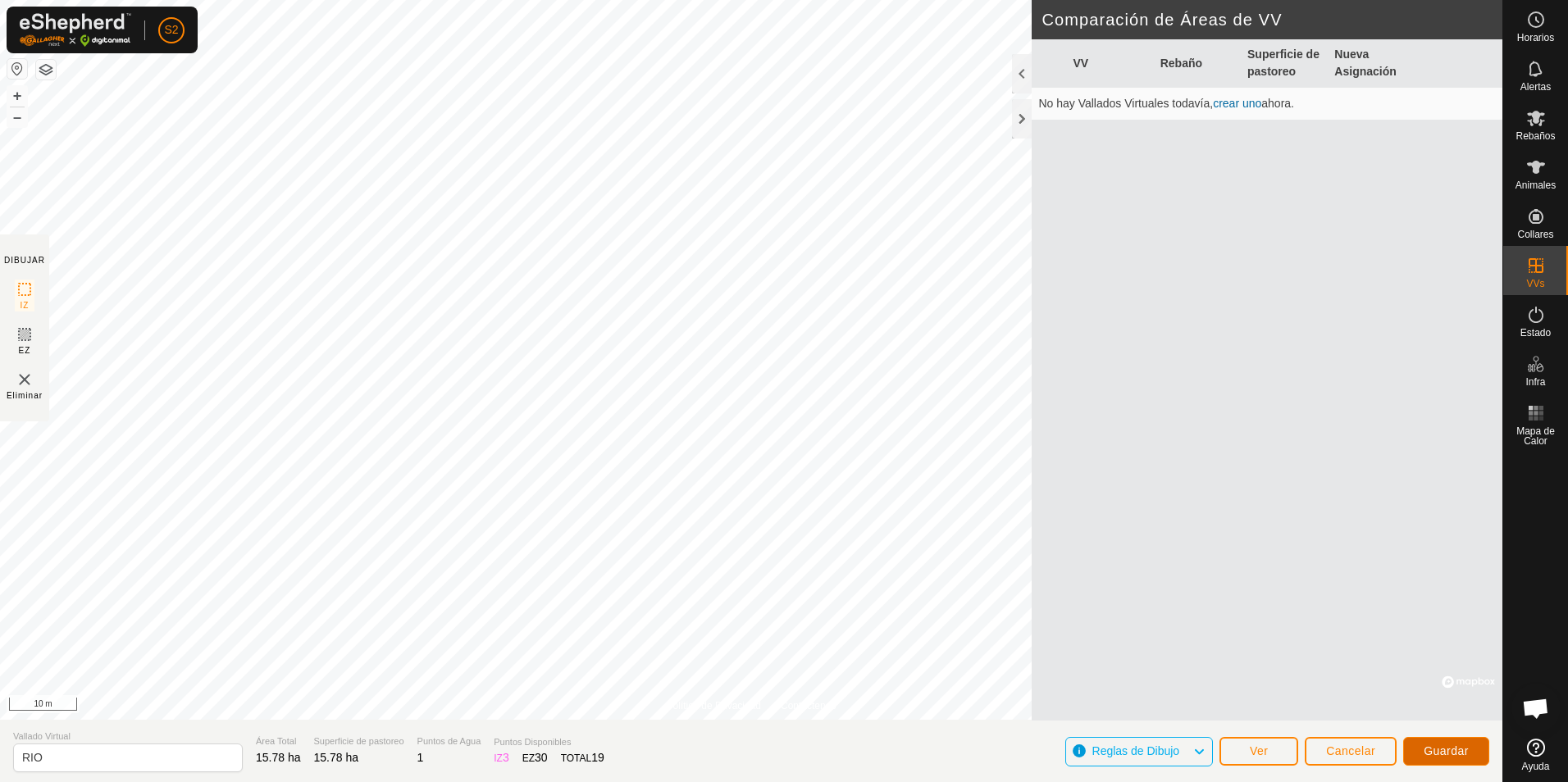
click at [1441, 752] on span "Guardar" at bounding box center [1447, 750] width 45 height 13
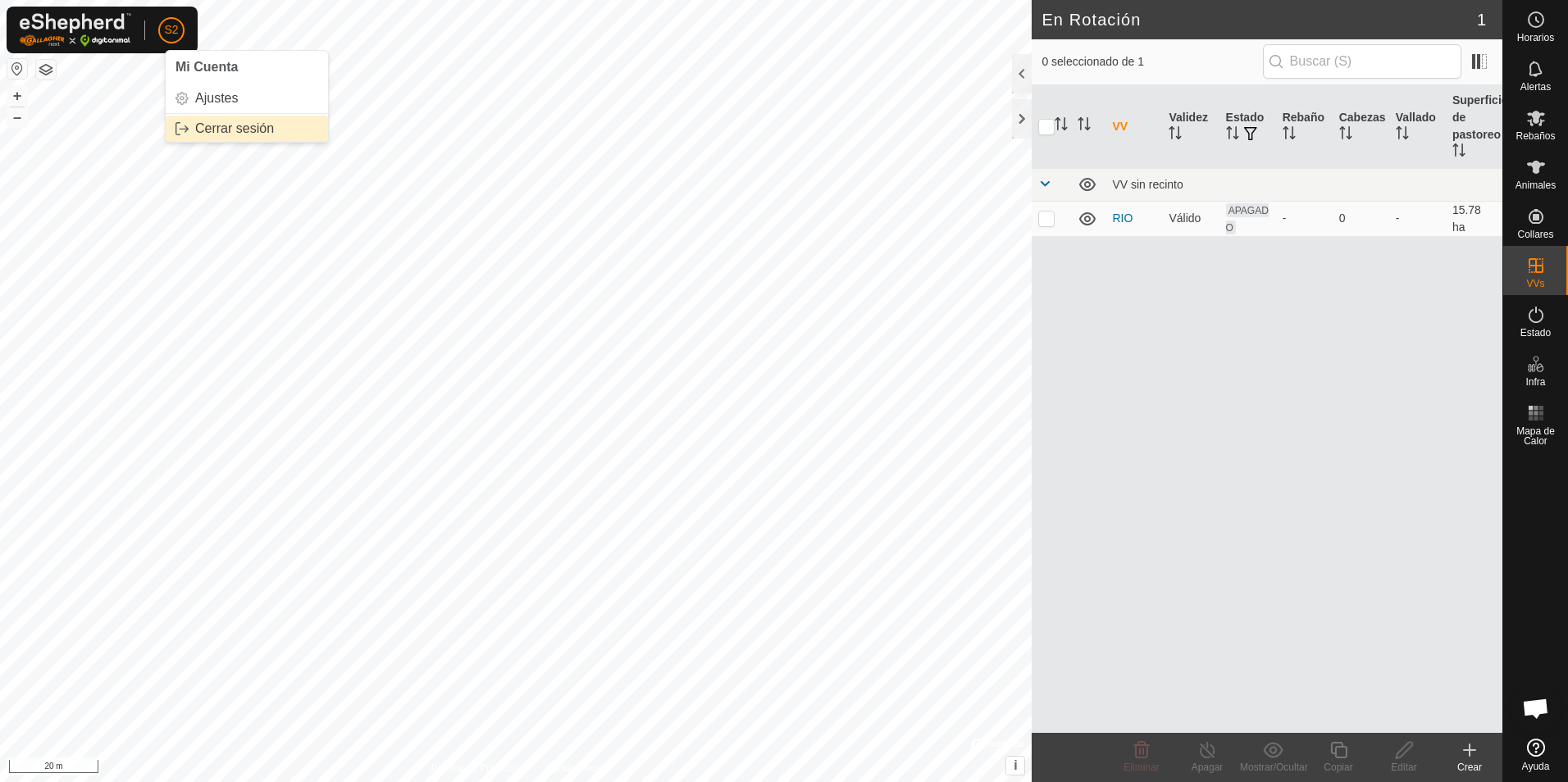
click at [208, 128] on link "Cerrar sesión" at bounding box center [247, 128] width 162 height 27
